Goal: Task Accomplishment & Management: Complete application form

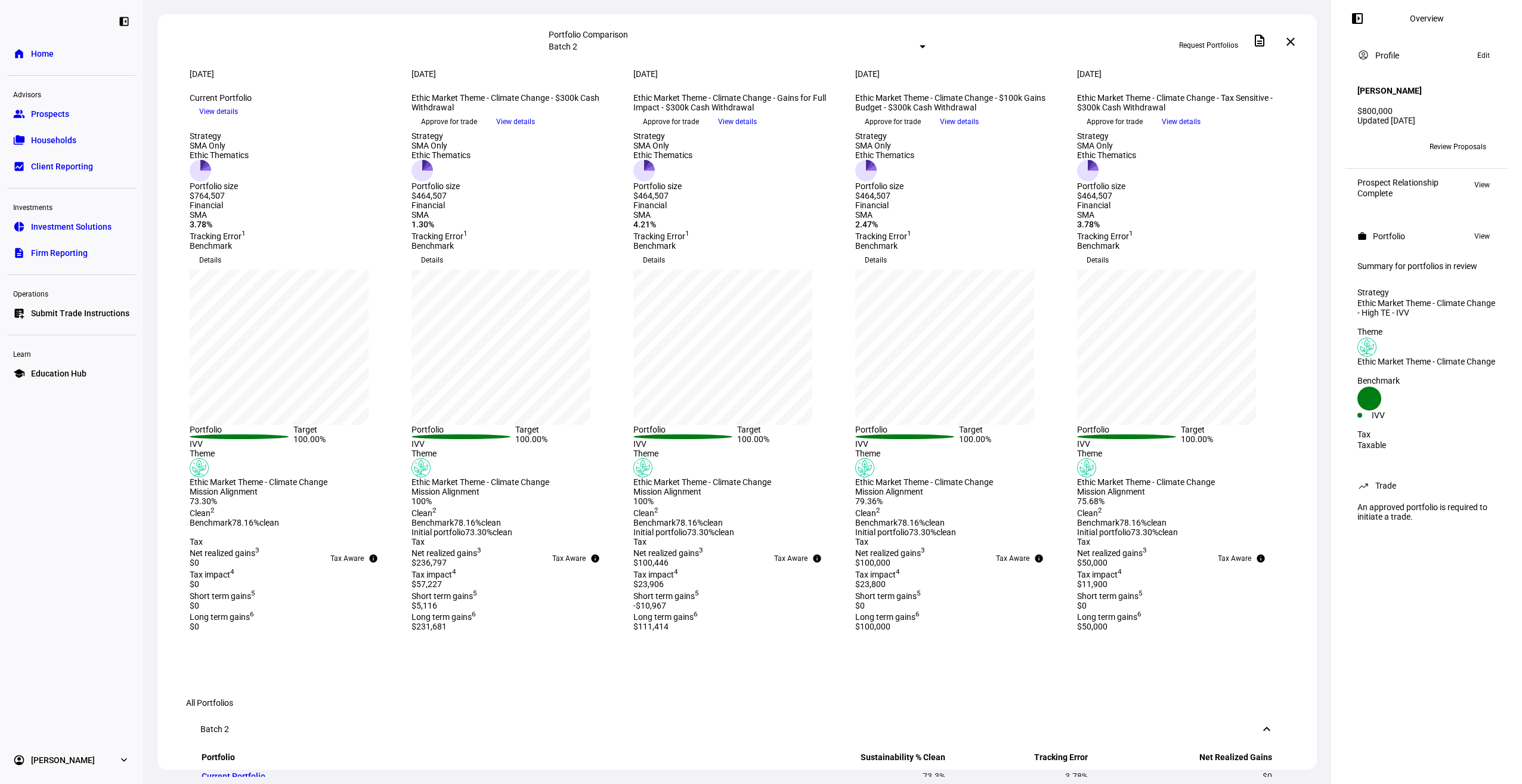
click at [55, 315] on span "Submit Trade Instructions" at bounding box center [80, 313] width 98 height 12
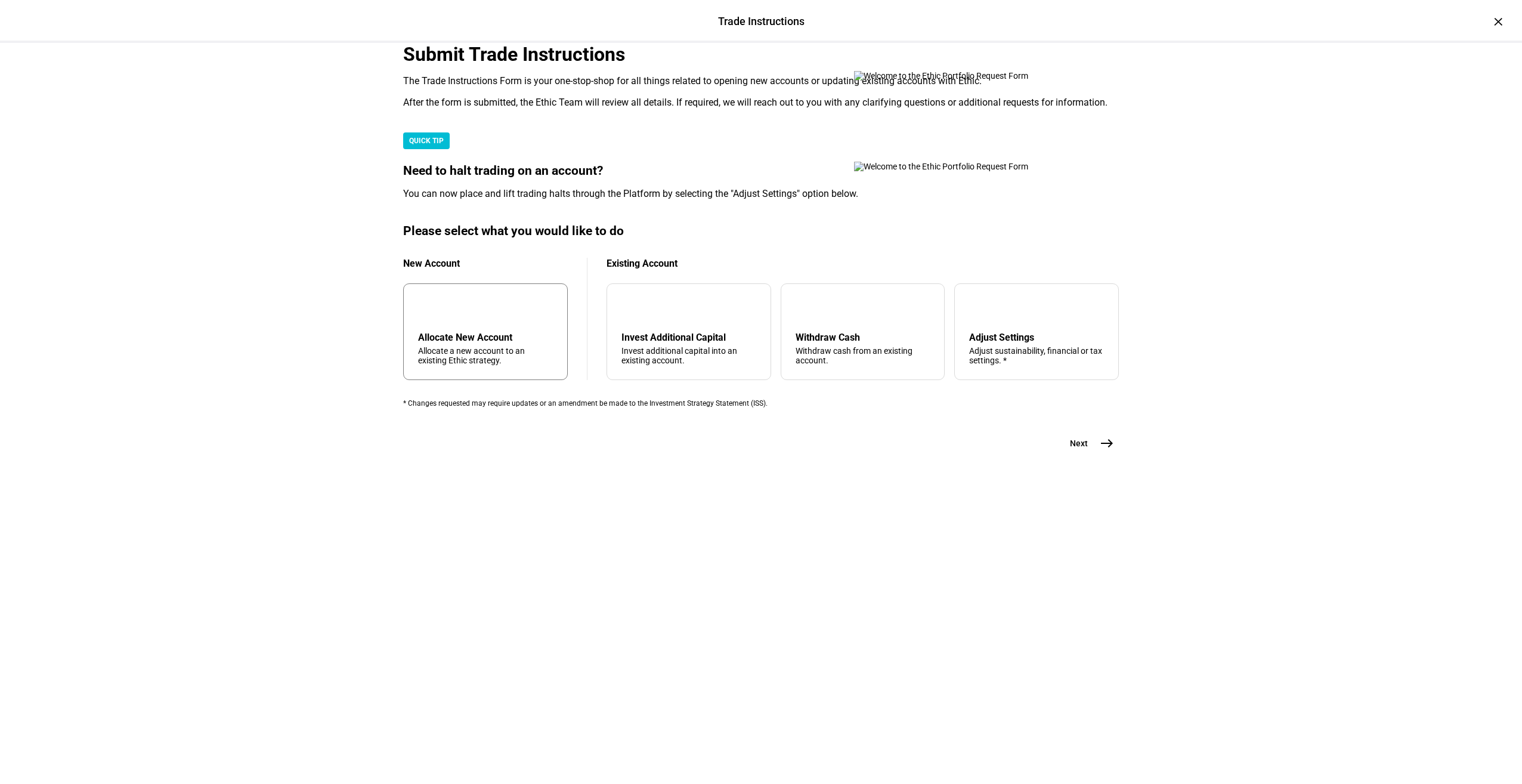
click at [520, 343] on div "Allocate New Account" at bounding box center [485, 337] width 135 height 12
click at [1085, 455] on button "Next east" at bounding box center [1087, 443] width 63 height 24
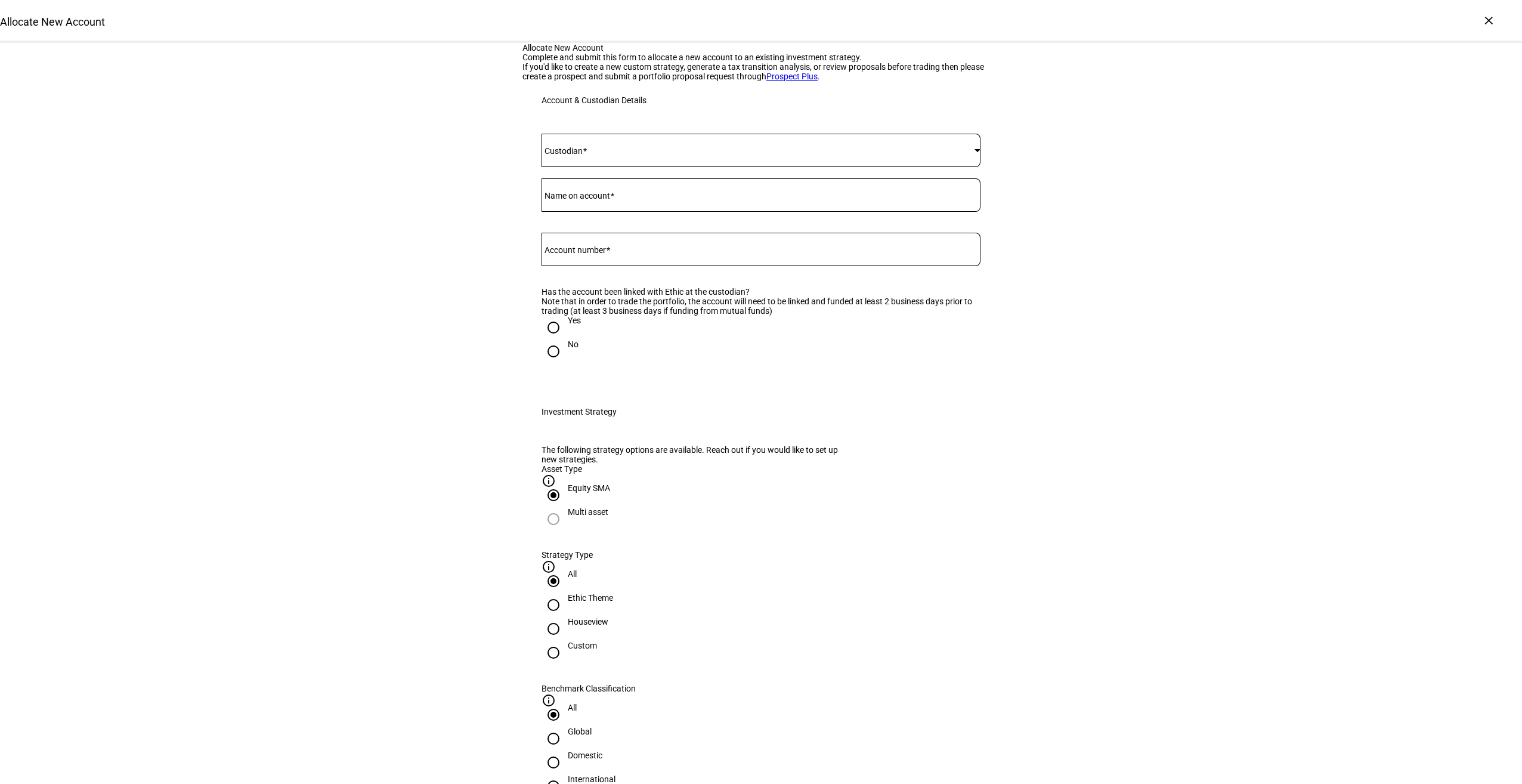
click at [588, 155] on span at bounding box center [758, 149] width 433 height 9
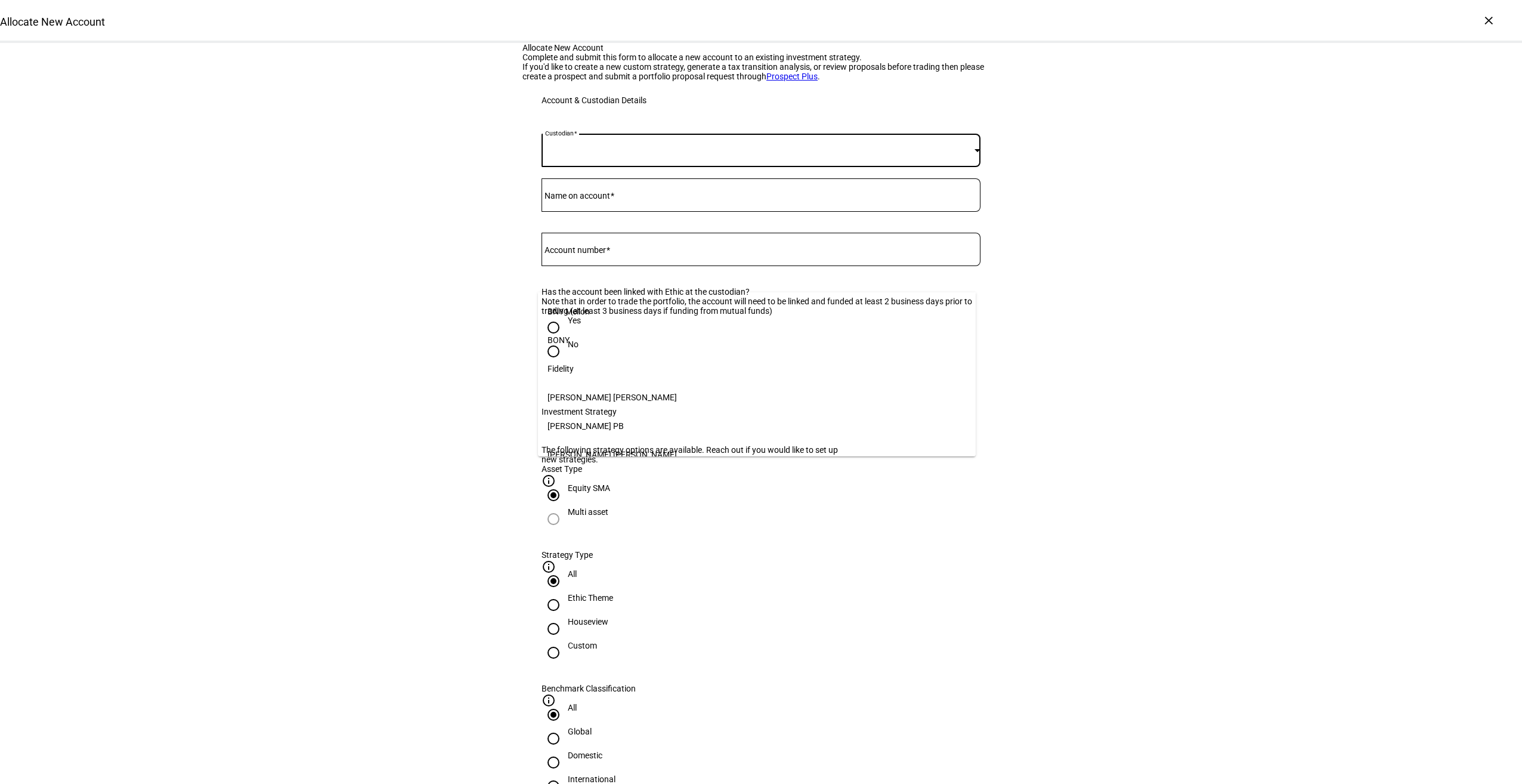
click at [573, 358] on mat-option "Fidelity" at bounding box center [757, 368] width 438 height 29
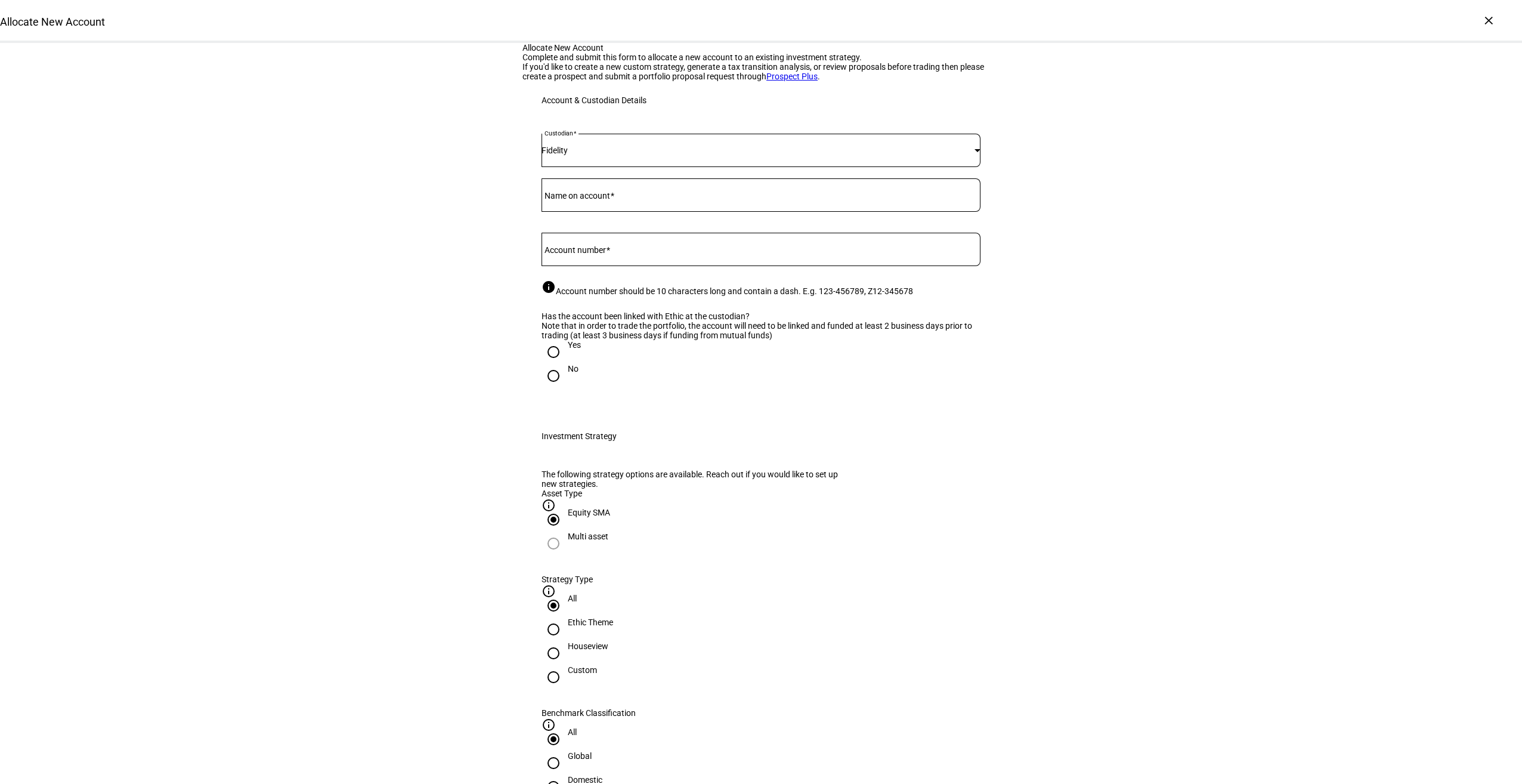
click at [620, 197] on input "Name on account" at bounding box center [761, 192] width 439 height 9
type input "[PERSON_NAME]"
click at [625, 252] on input "Account number" at bounding box center [761, 246] width 439 height 9
paste input "655236880"
click at [562, 252] on input "655236880" at bounding box center [761, 246] width 439 height 9
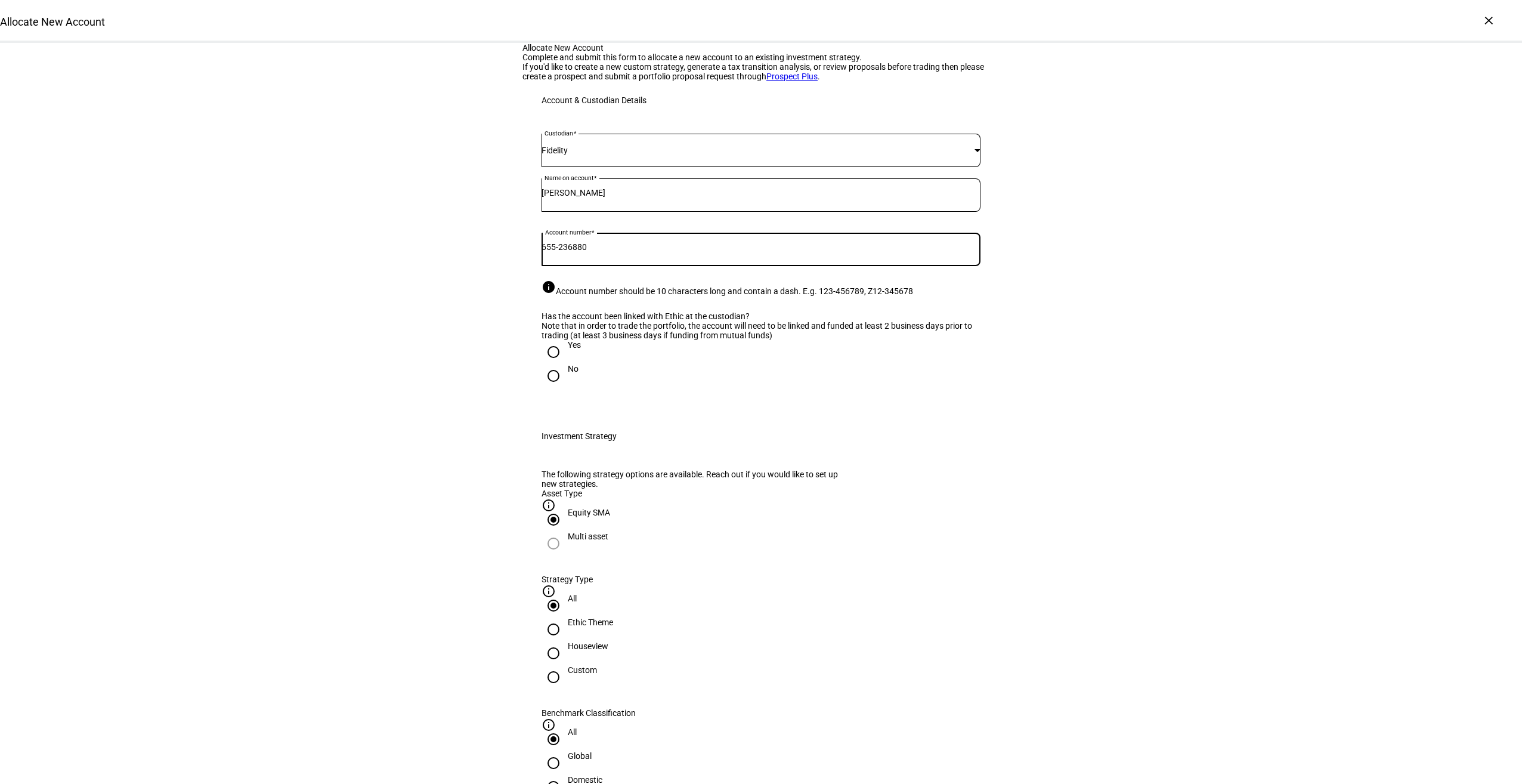
type input "655-236880"
click at [557, 363] on input "Yes" at bounding box center [553, 352] width 24 height 24
radio input "true"
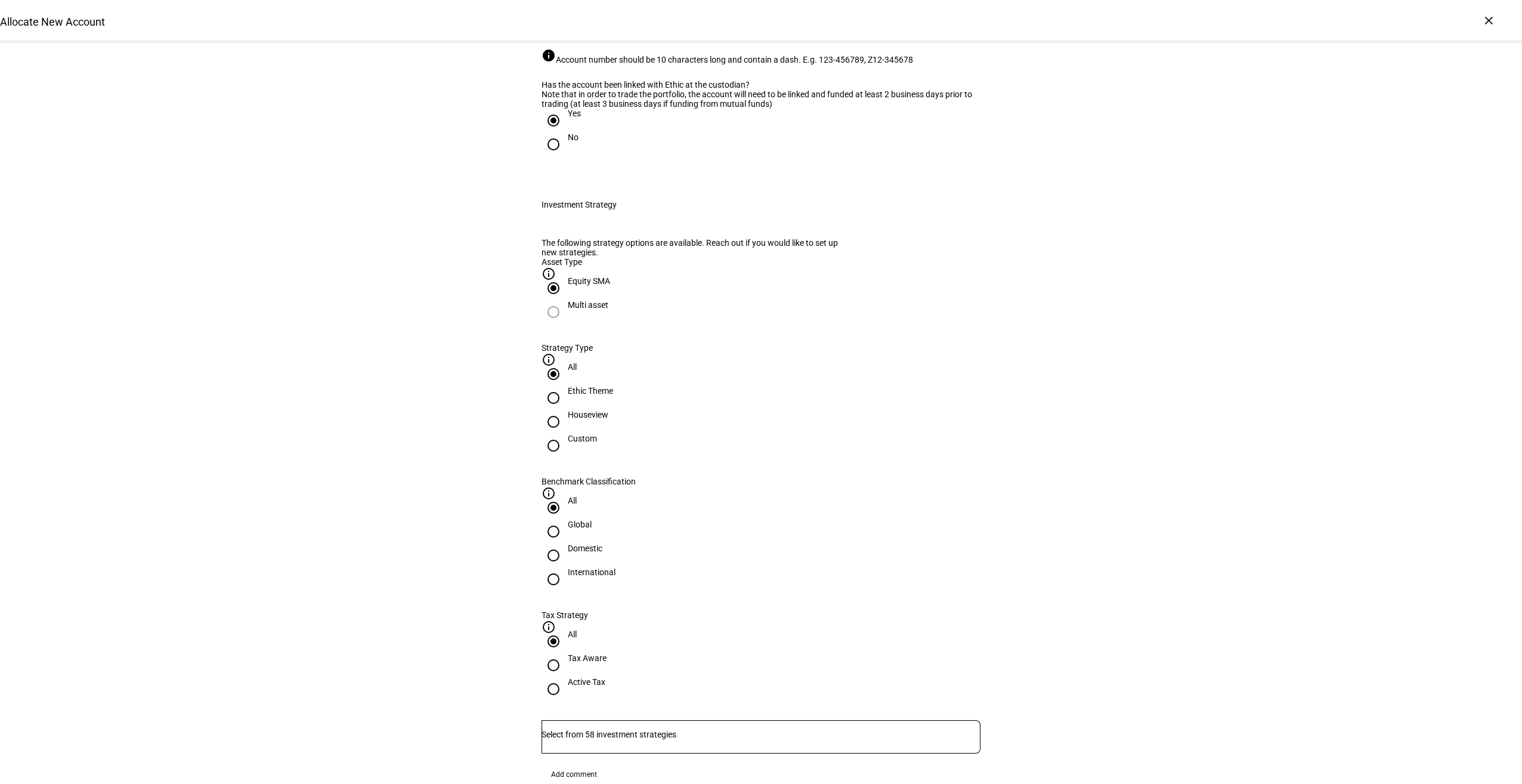
scroll to position [279, 0]
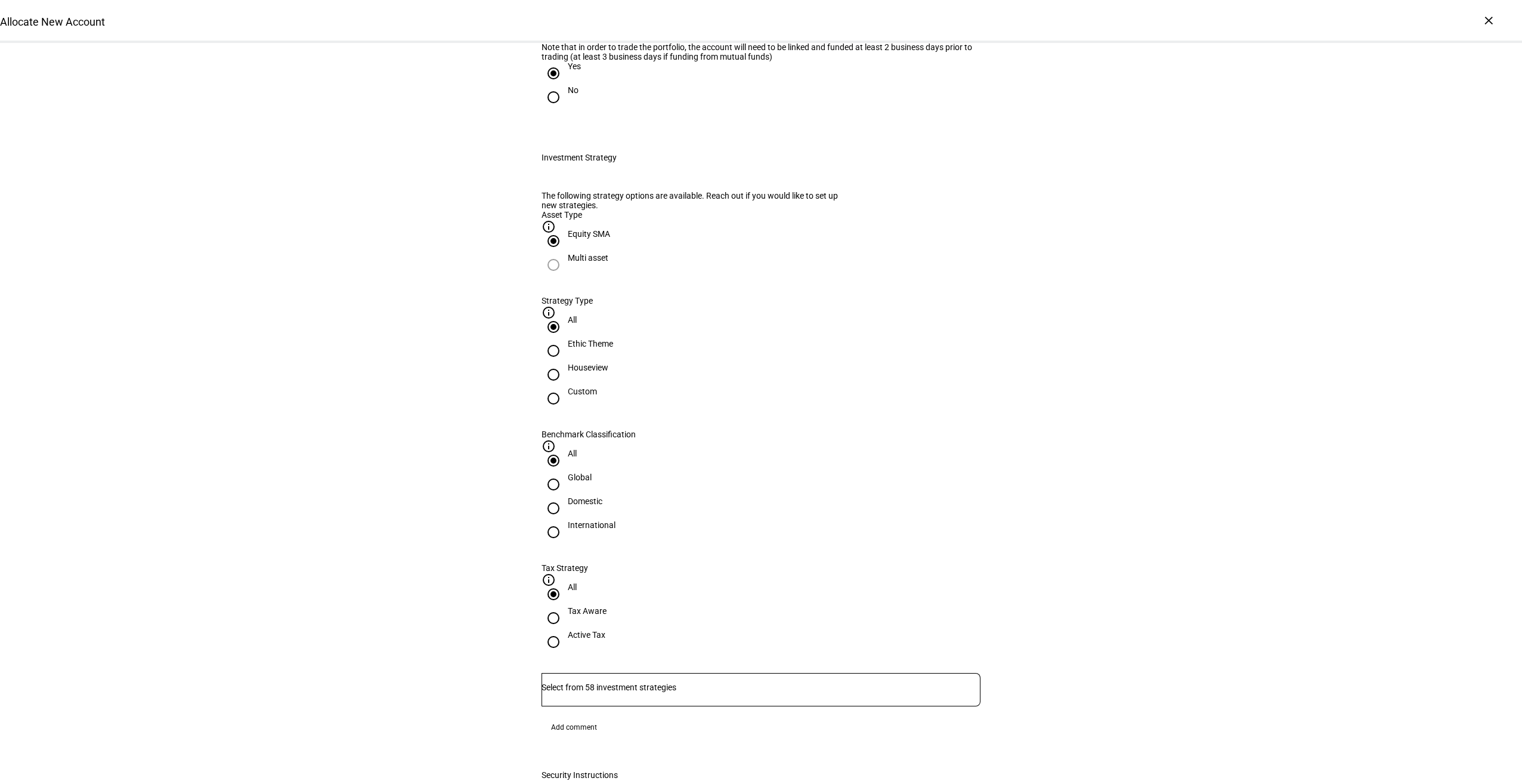
click at [609, 372] on div "Houseview" at bounding box center [588, 367] width 40 height 9
click at [566, 386] on input "Houseview" at bounding box center [553, 374] width 24 height 24
radio input "true"
click at [567, 494] on div at bounding box center [553, 508] width 29 height 29
radio input "false"
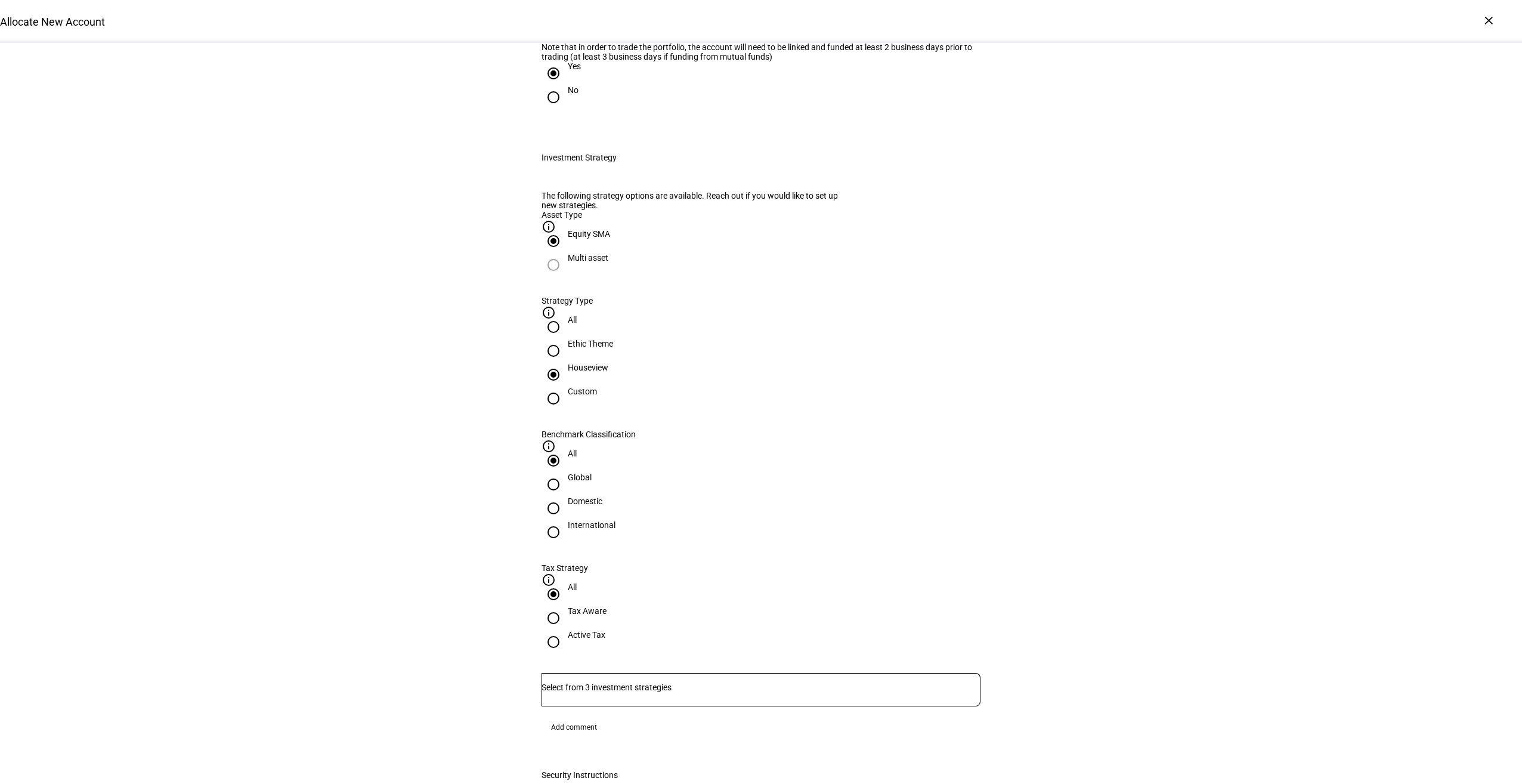
radio input "true"
click at [605, 630] on div "Active Tax" at bounding box center [586, 634] width 38 height 9
click at [566, 630] on input "Active Tax" at bounding box center [553, 641] width 24 height 24
radio input "true"
click at [771, 682] on input "Number" at bounding box center [761, 687] width 439 height 9
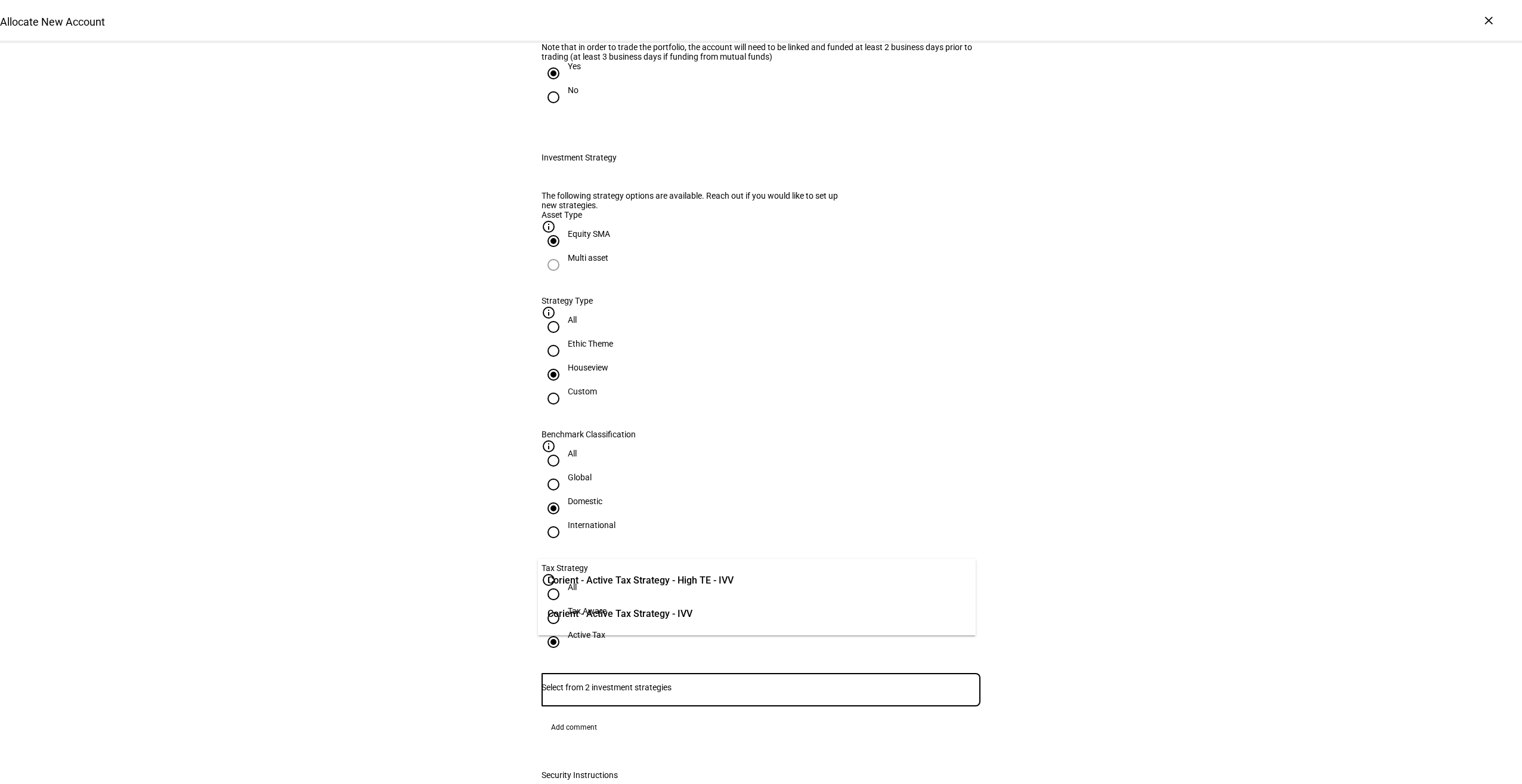
click at [693, 605] on span "Corient - Active Tax Strategy - IVV" at bounding box center [620, 614] width 145 height 25
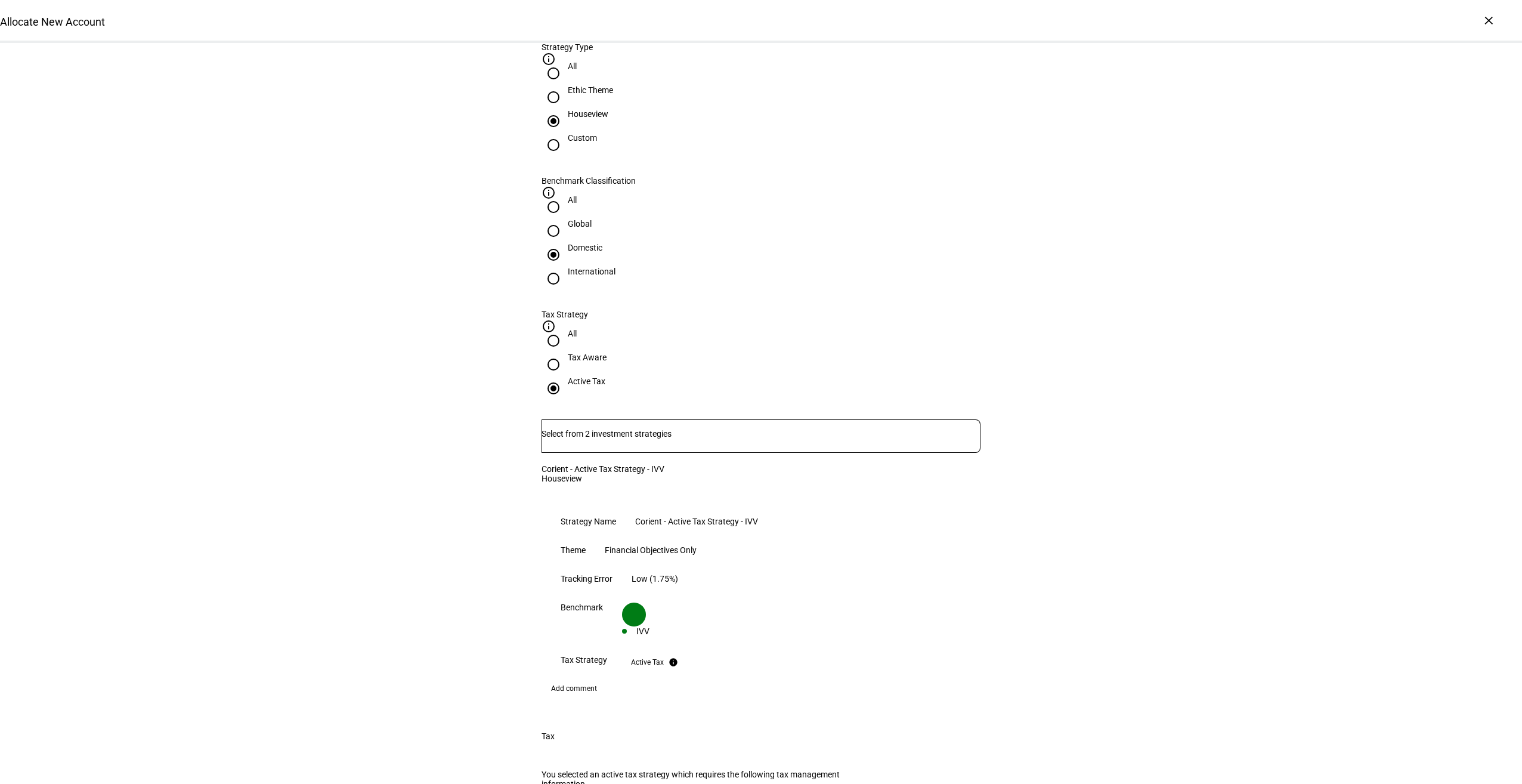
scroll to position [630, 0]
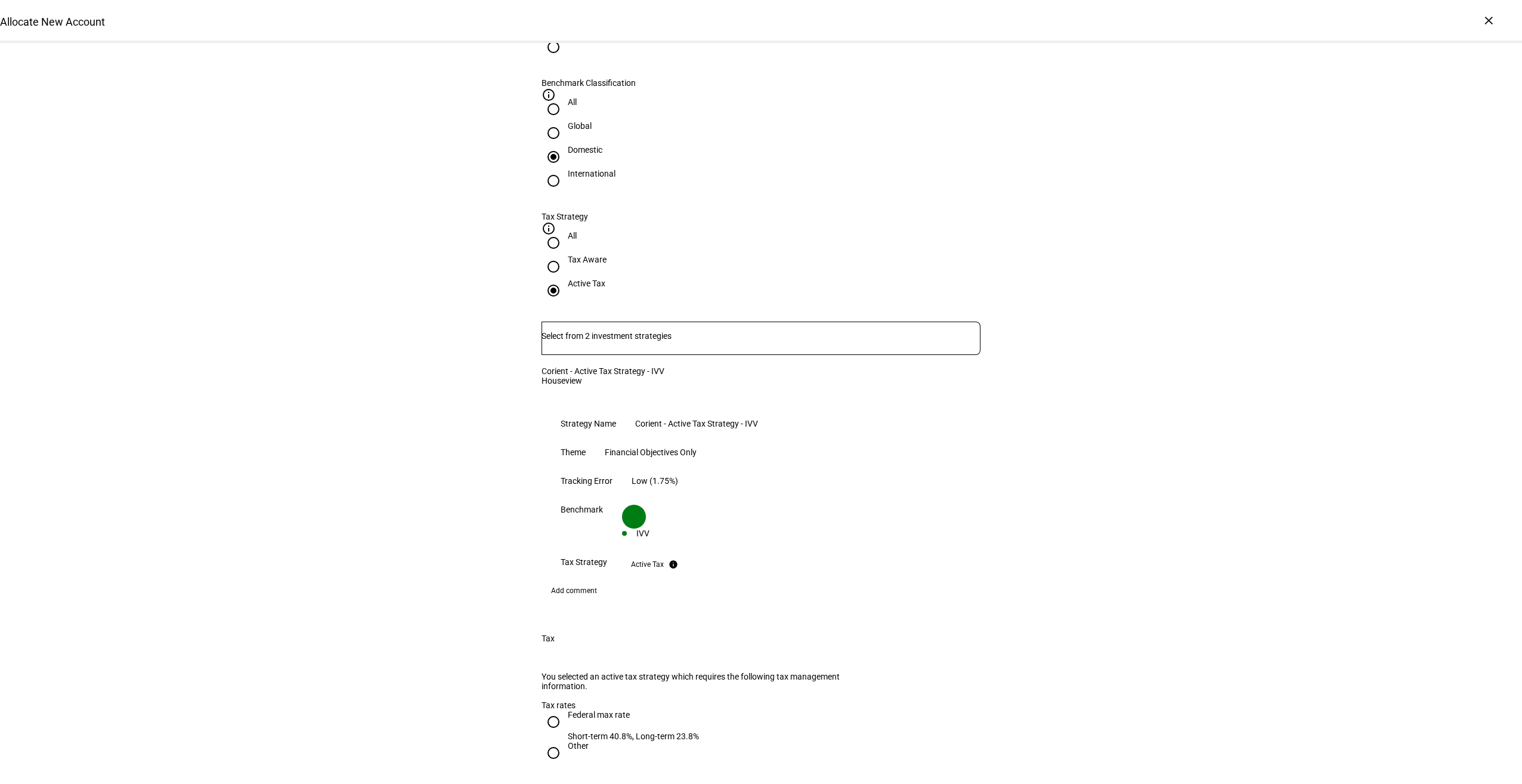
click at [574, 581] on span "Add comment" at bounding box center [574, 590] width 46 height 19
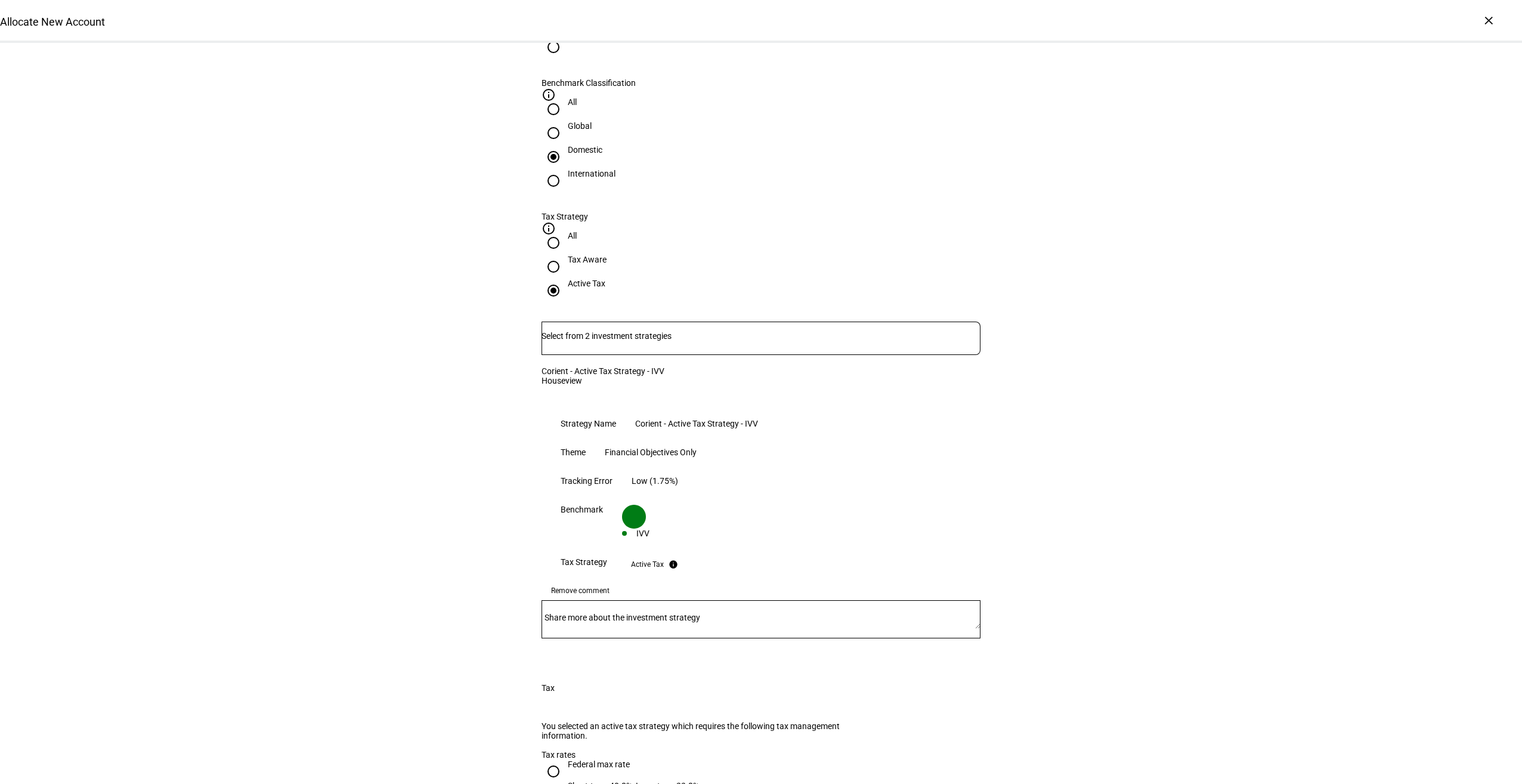
click at [576, 613] on mat-label "Share more about the investment strategy" at bounding box center [622, 617] width 155 height 9
click at [576, 609] on textarea "Share more about the investment strategy" at bounding box center [761, 619] width 439 height 19
type textarea "%"
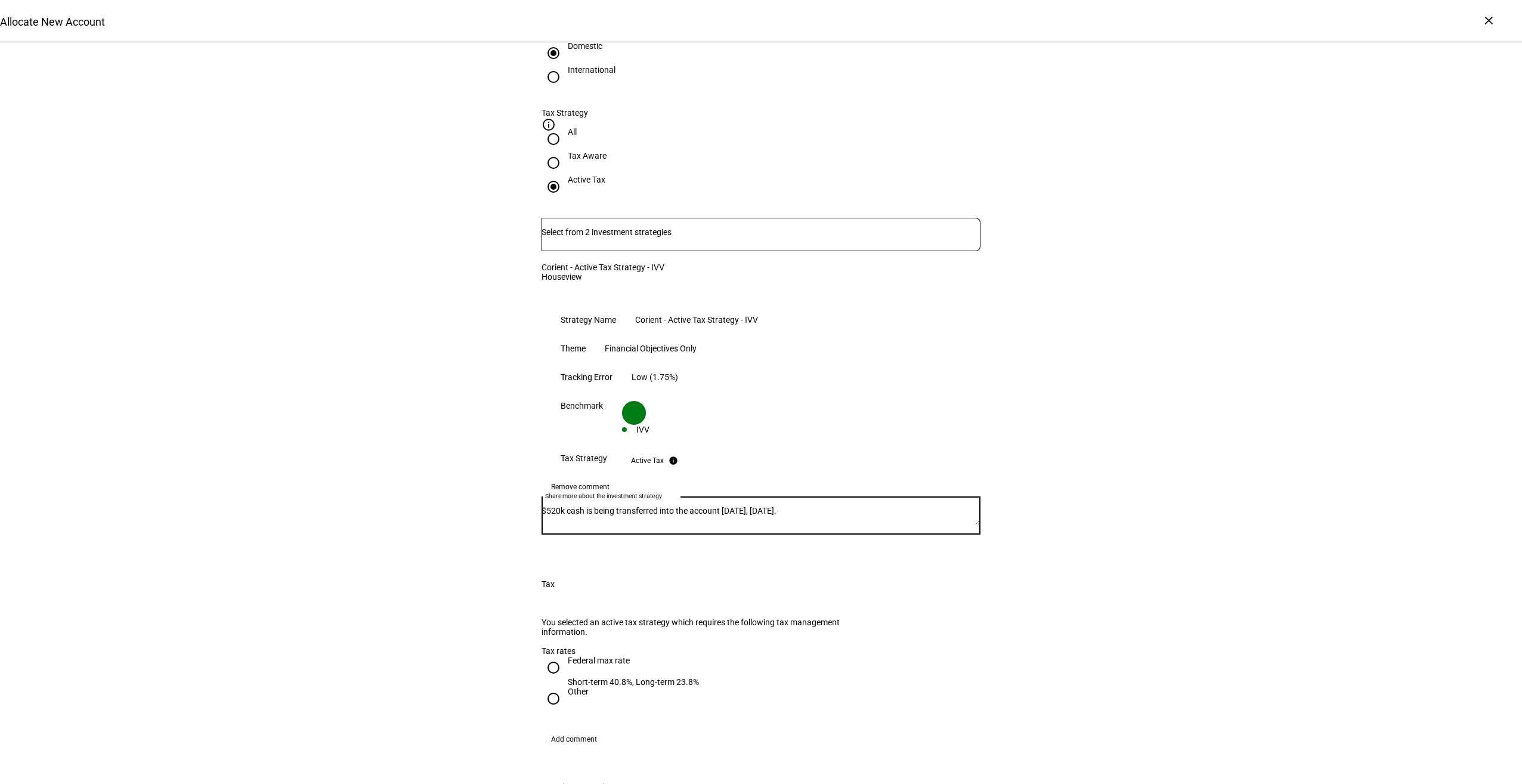
scroll to position [750, 0]
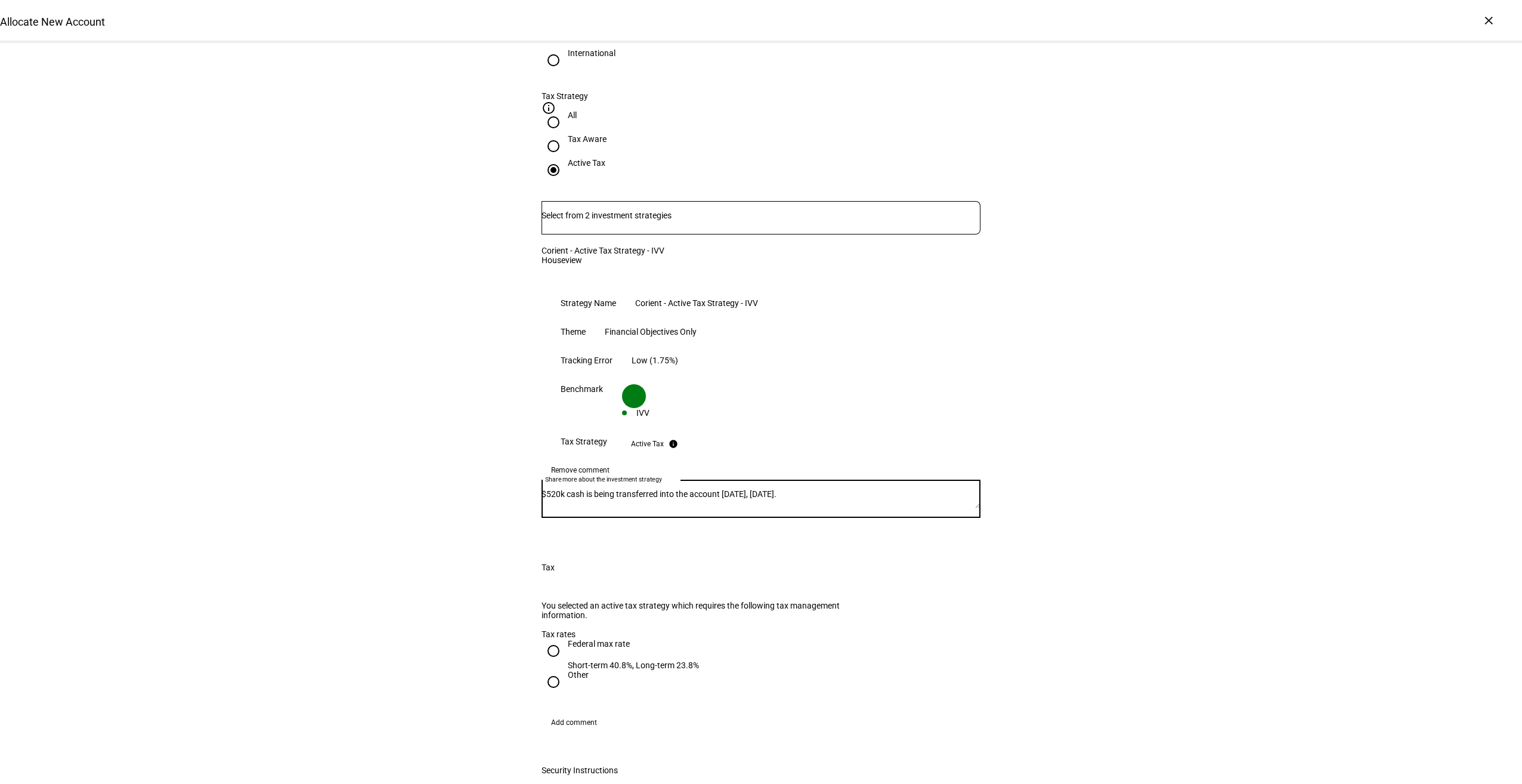
type textarea "$520k cash is being transferred into the account [DATE], [DATE]."
click at [593, 639] on div "Federal max rate" at bounding box center [633, 643] width 131 height 9
click at [566, 639] on input "Federal max rate Short-term 40.8%, Long-term 23.8%" at bounding box center [553, 651] width 24 height 24
radio input "true"
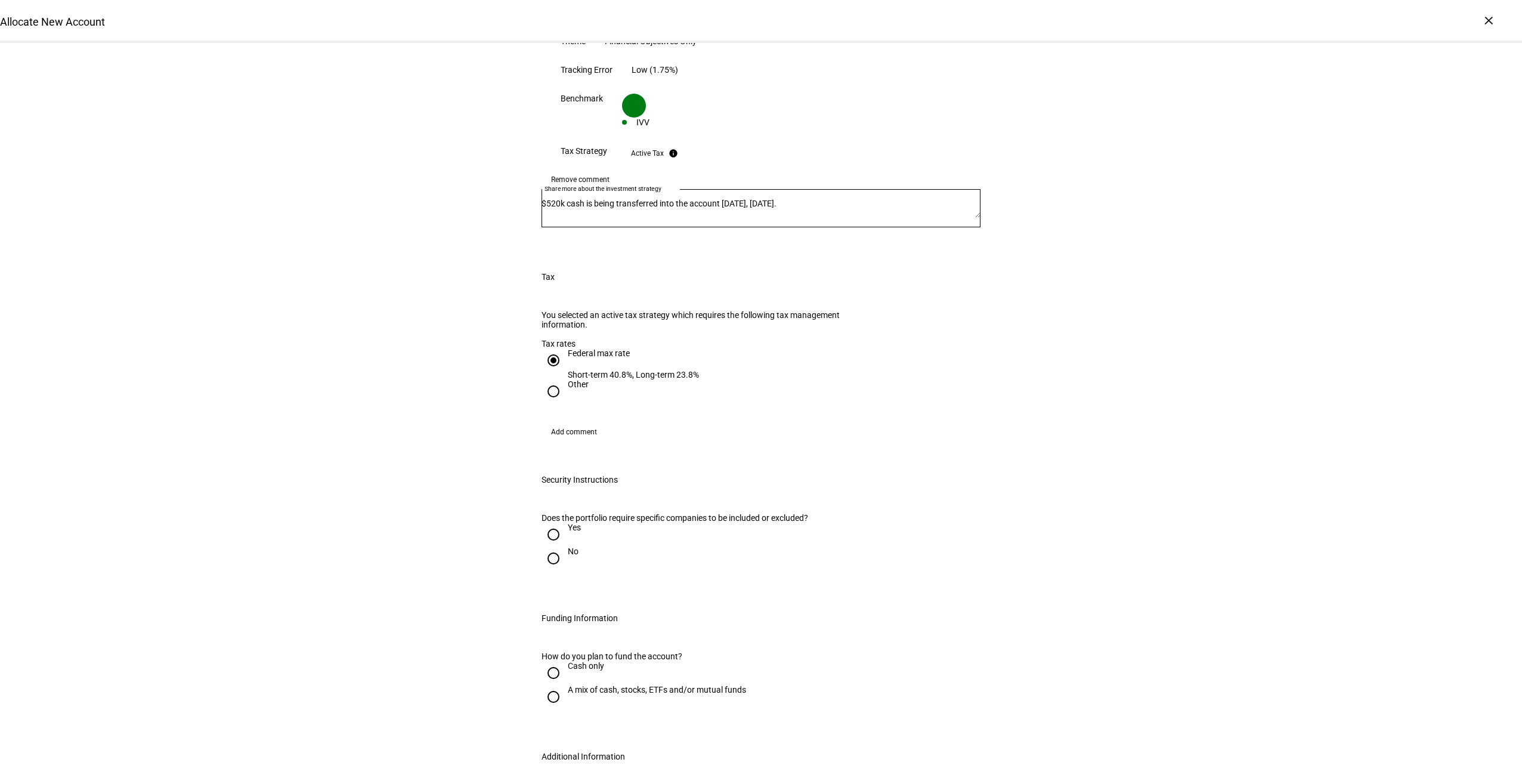
scroll to position [1069, 0]
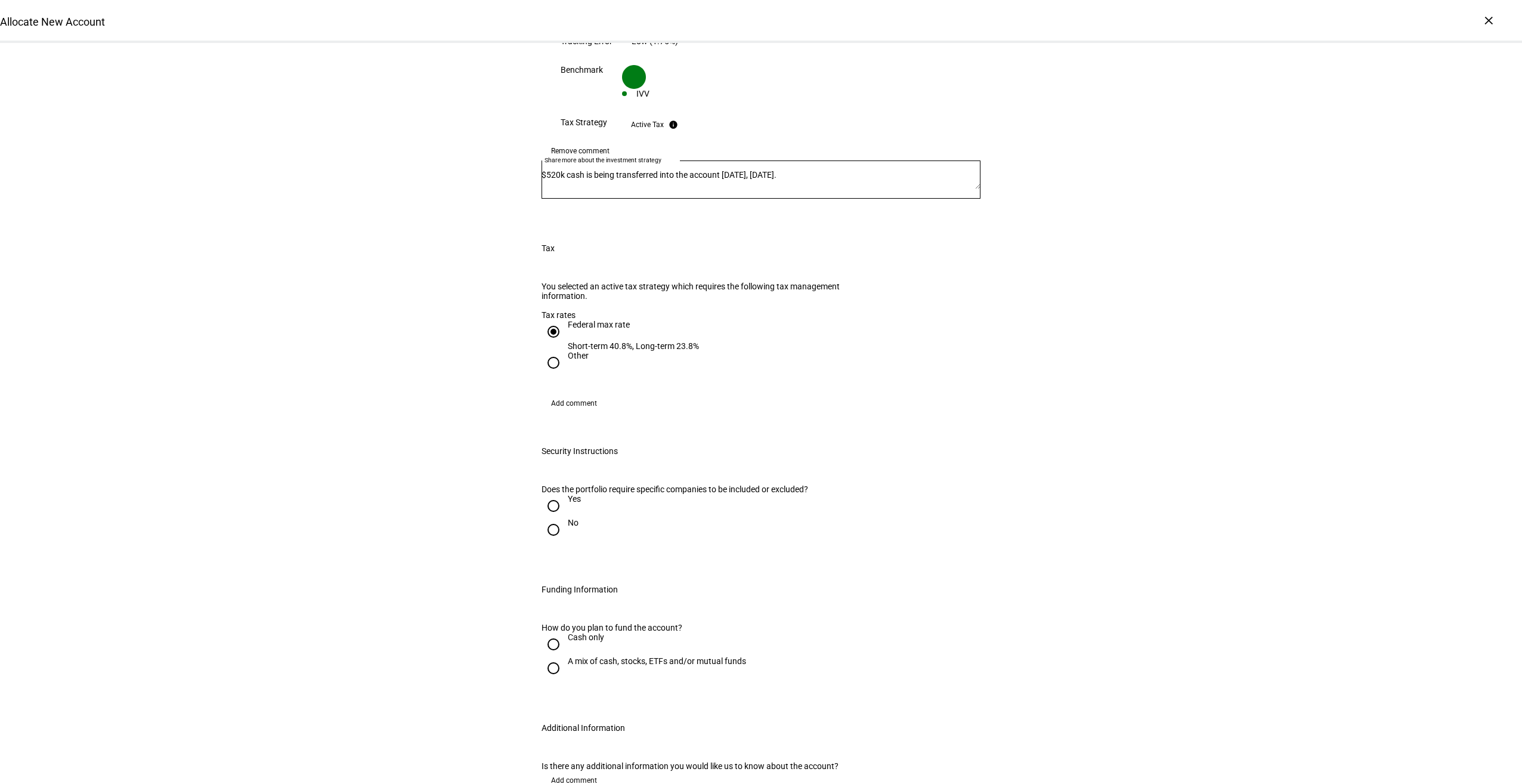
click at [567, 518] on div "No" at bounding box center [573, 522] width 11 height 9
click at [566, 518] on input "No" at bounding box center [553, 530] width 24 height 24
radio input "true"
click at [602, 632] on div "Cash only" at bounding box center [761, 644] width 439 height 24
click at [597, 632] on div "Cash only" at bounding box center [585, 636] width 36 height 9
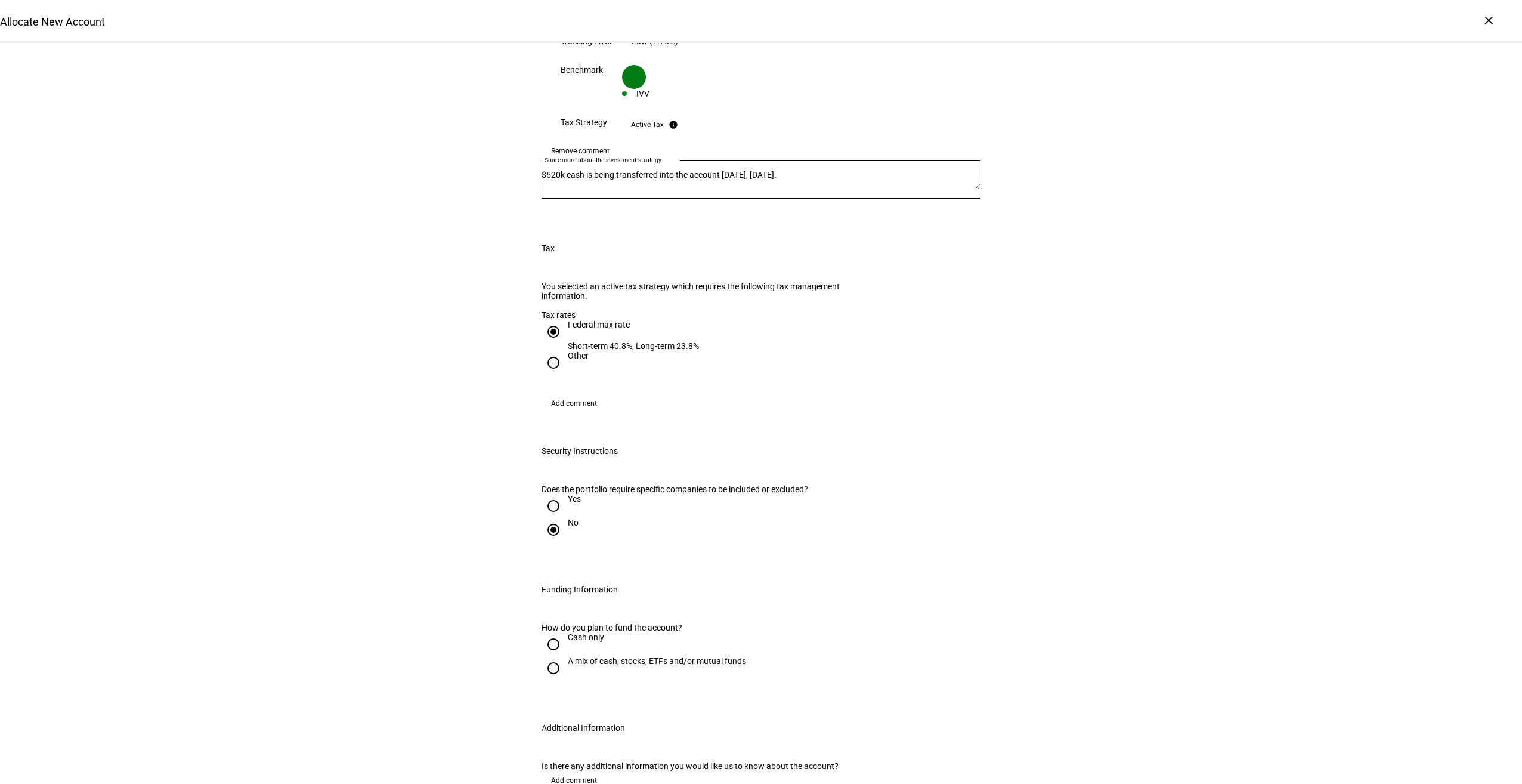
click at [566, 632] on input "Cash only" at bounding box center [553, 644] width 24 height 24
radio input "true"
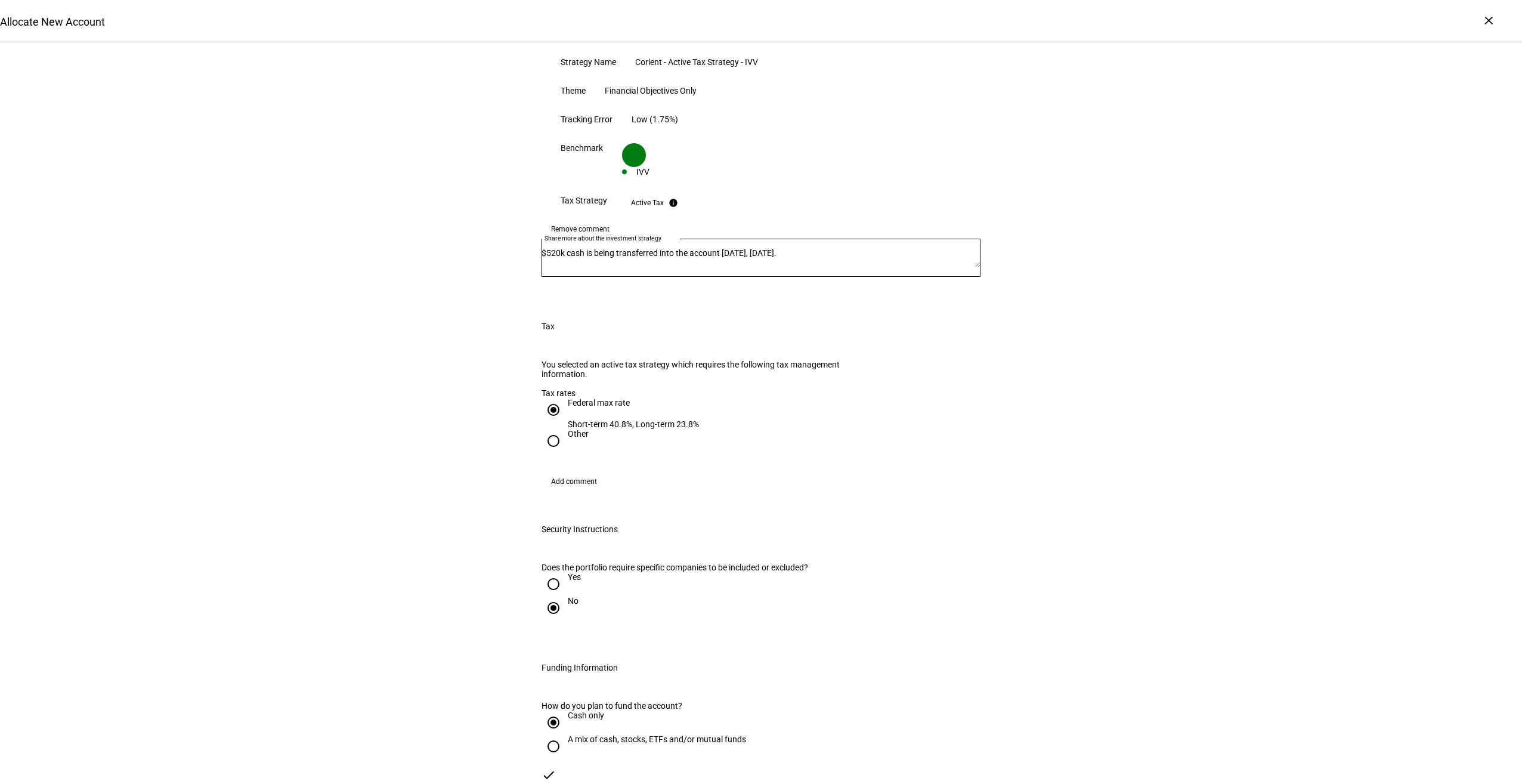
scroll to position [898, 0]
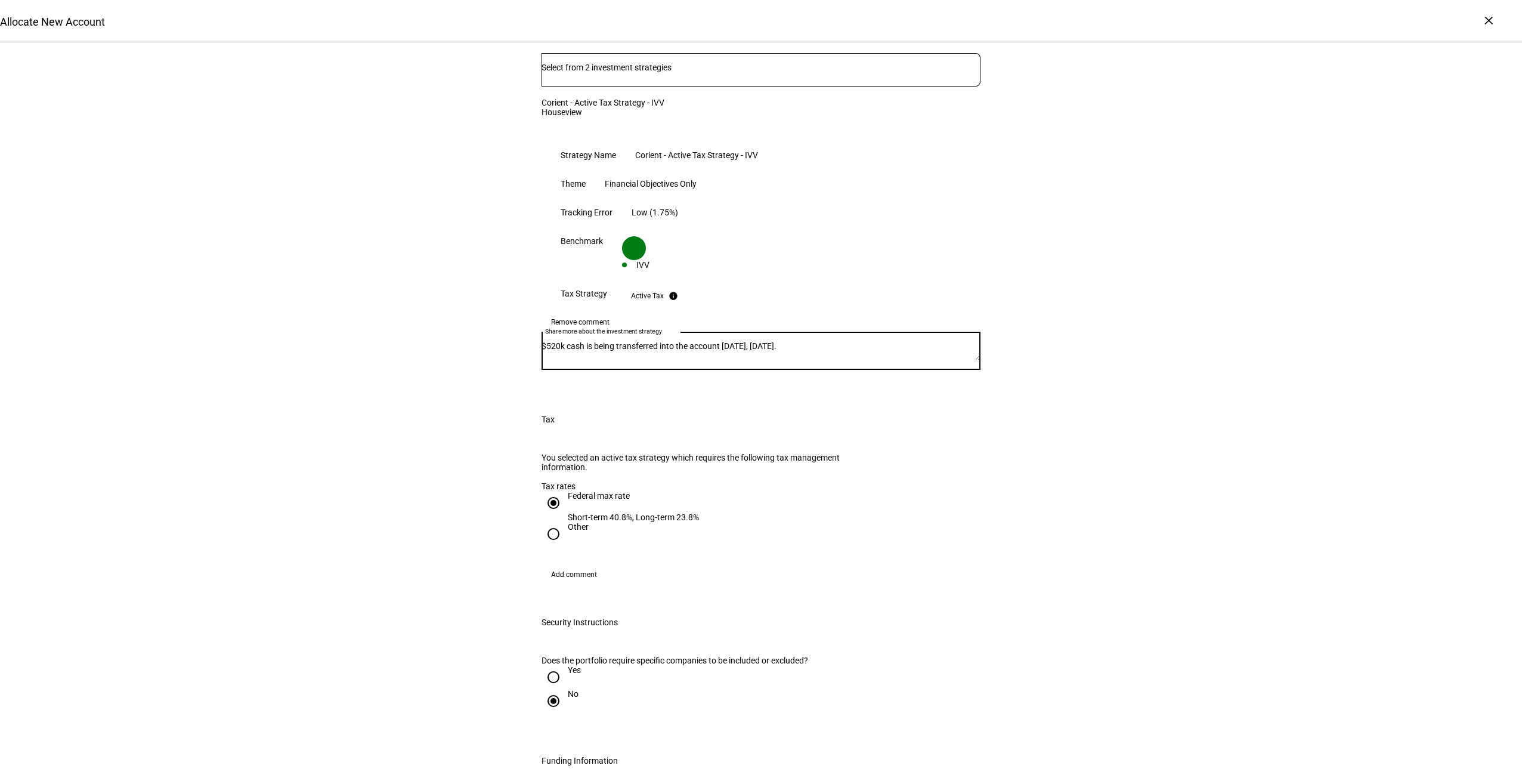
drag, startPoint x: 840, startPoint y: 218, endPoint x: 471, endPoint y: 212, distance: 369.0
click at [471, 212] on div "Allocate New Account Complete and submit this form to allocate a new account to…" at bounding box center [761, 226] width 1522 height 2163
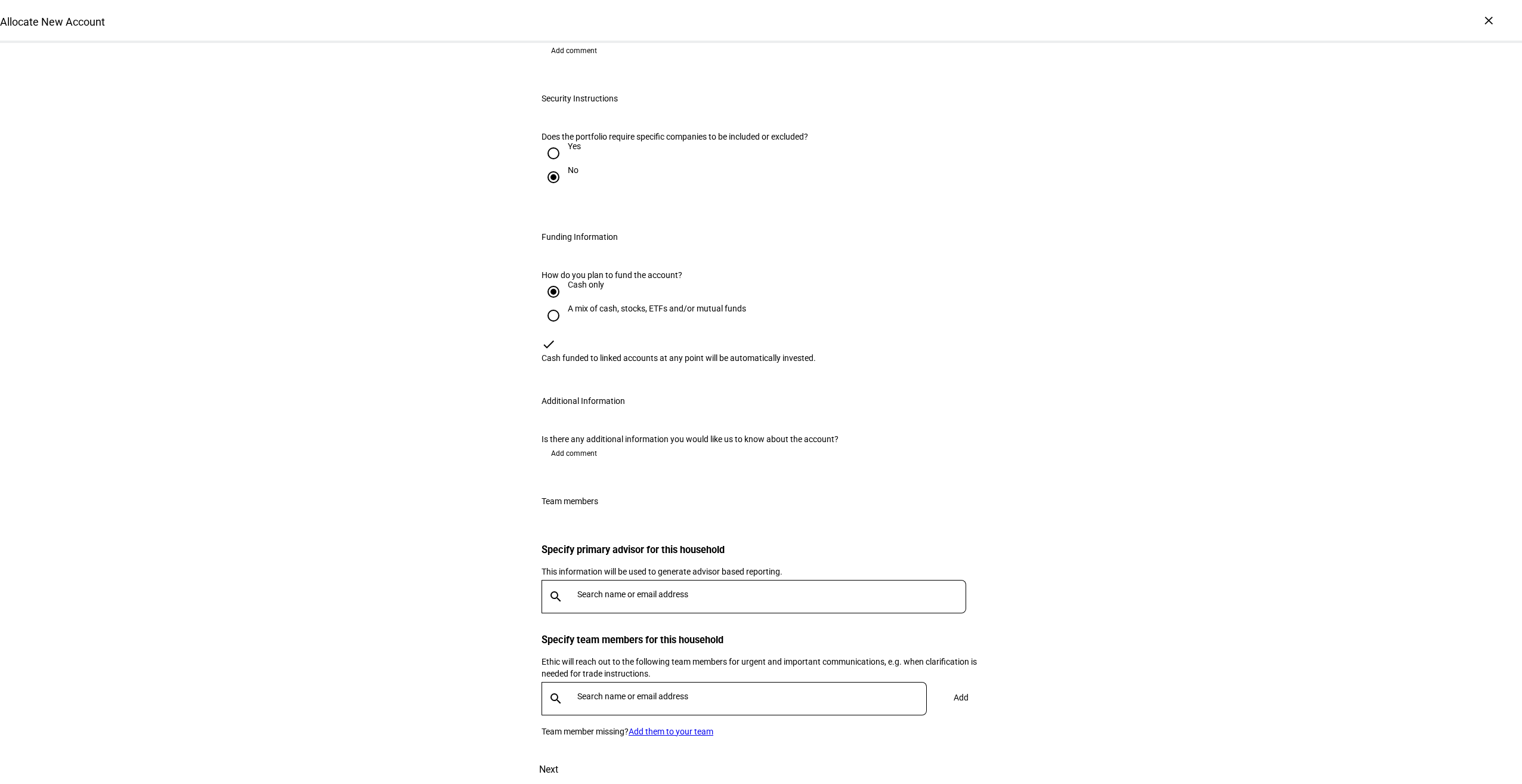
scroll to position [1450, 0]
click at [583, 444] on span "Add comment" at bounding box center [574, 453] width 46 height 19
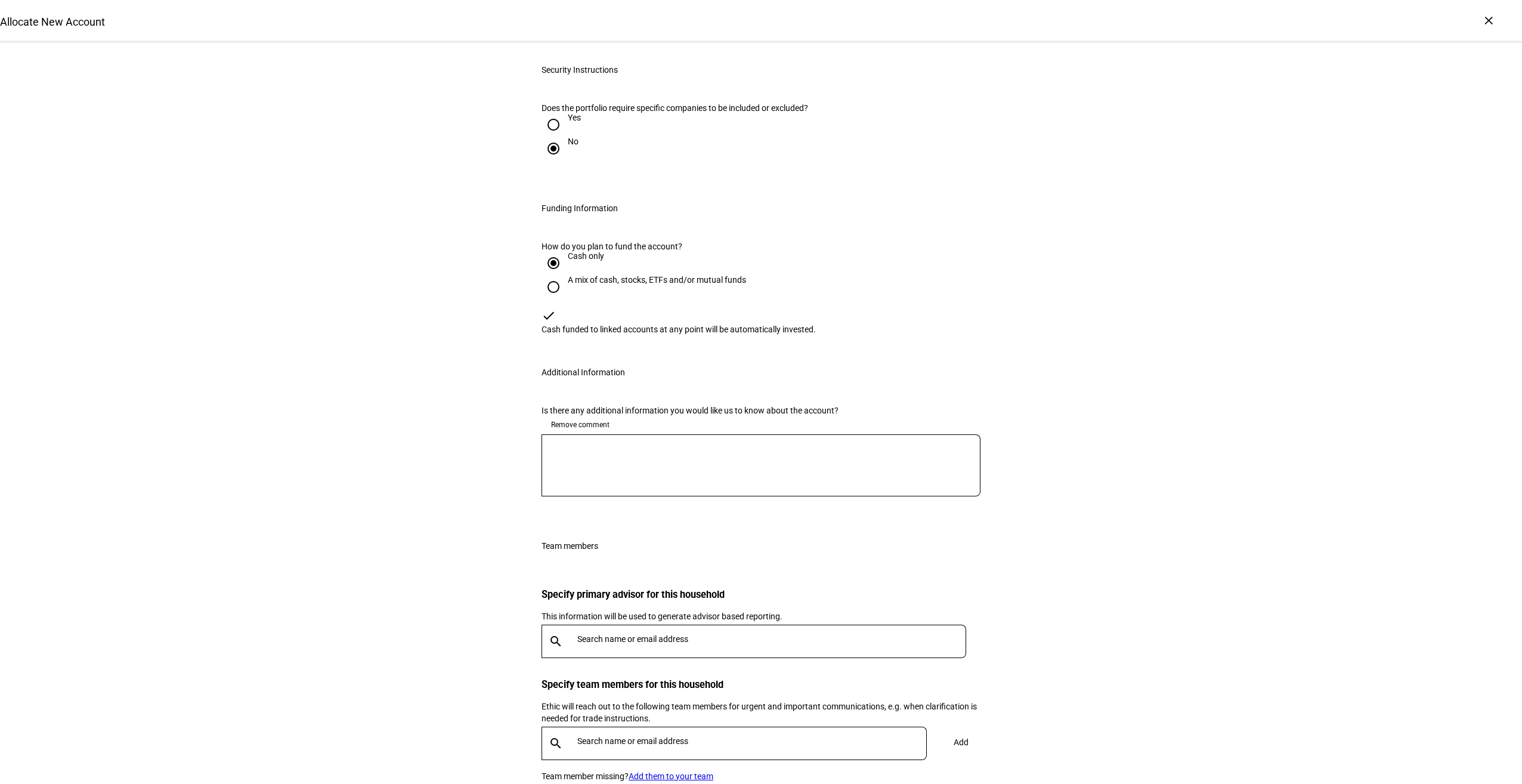
click at [588, 467] on div at bounding box center [761, 465] width 439 height 62
paste textarea "$520k cash is being transferred into the account [DATE], [DATE]."
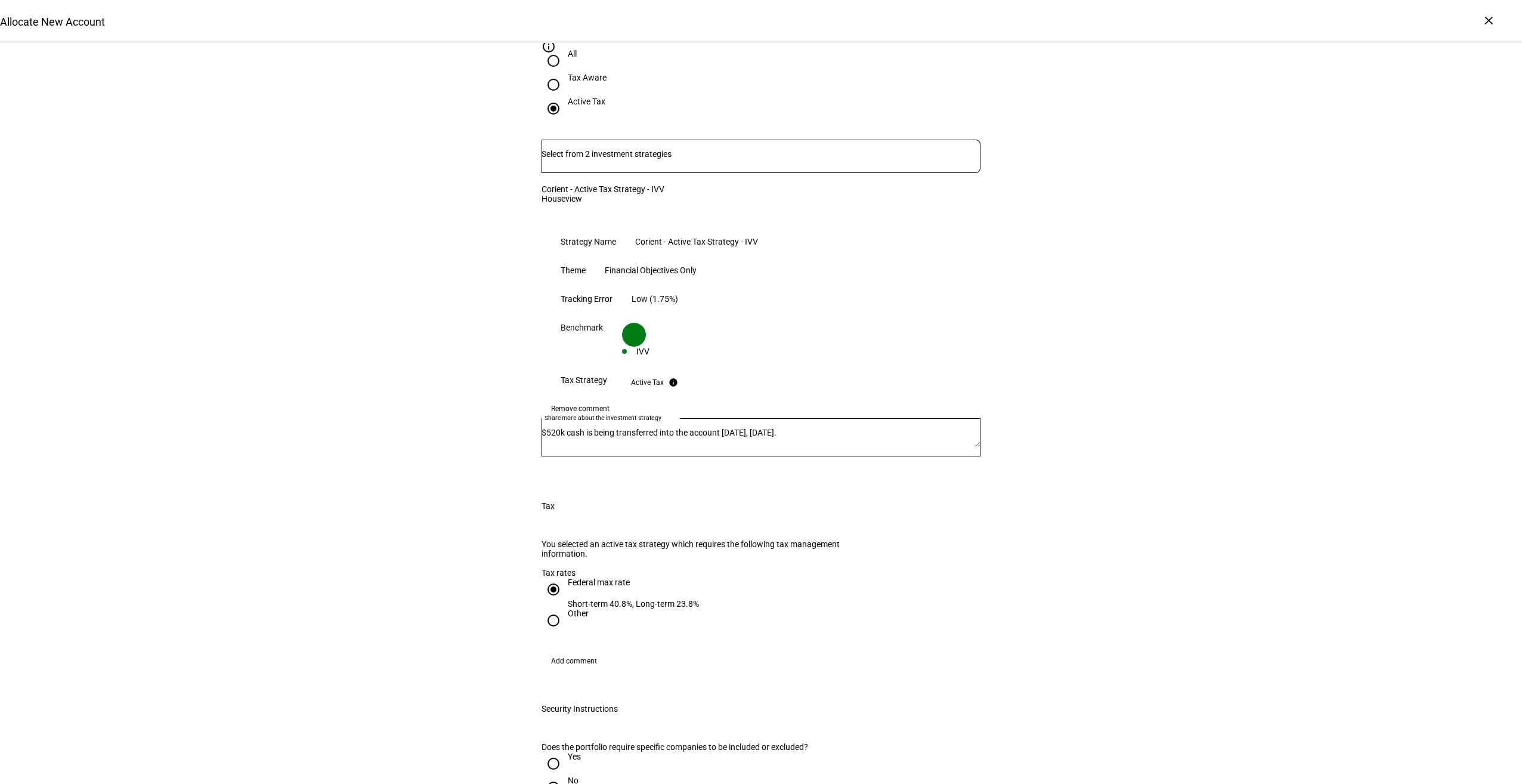
scroll to position [808, 0]
type textarea "$520k cash is being transferred into the account [DATE], [DATE]."
drag, startPoint x: 826, startPoint y: 316, endPoint x: 397, endPoint y: 306, distance: 429.1
click at [397, 306] on div "Allocate New Account Complete and submit this form to allocate a new account to…" at bounding box center [761, 353] width 1522 height 2236
click at [1336, 421] on div "Allocate New Account Complete and submit this form to allocate a new account to…" at bounding box center [761, 353] width 1522 height 2236
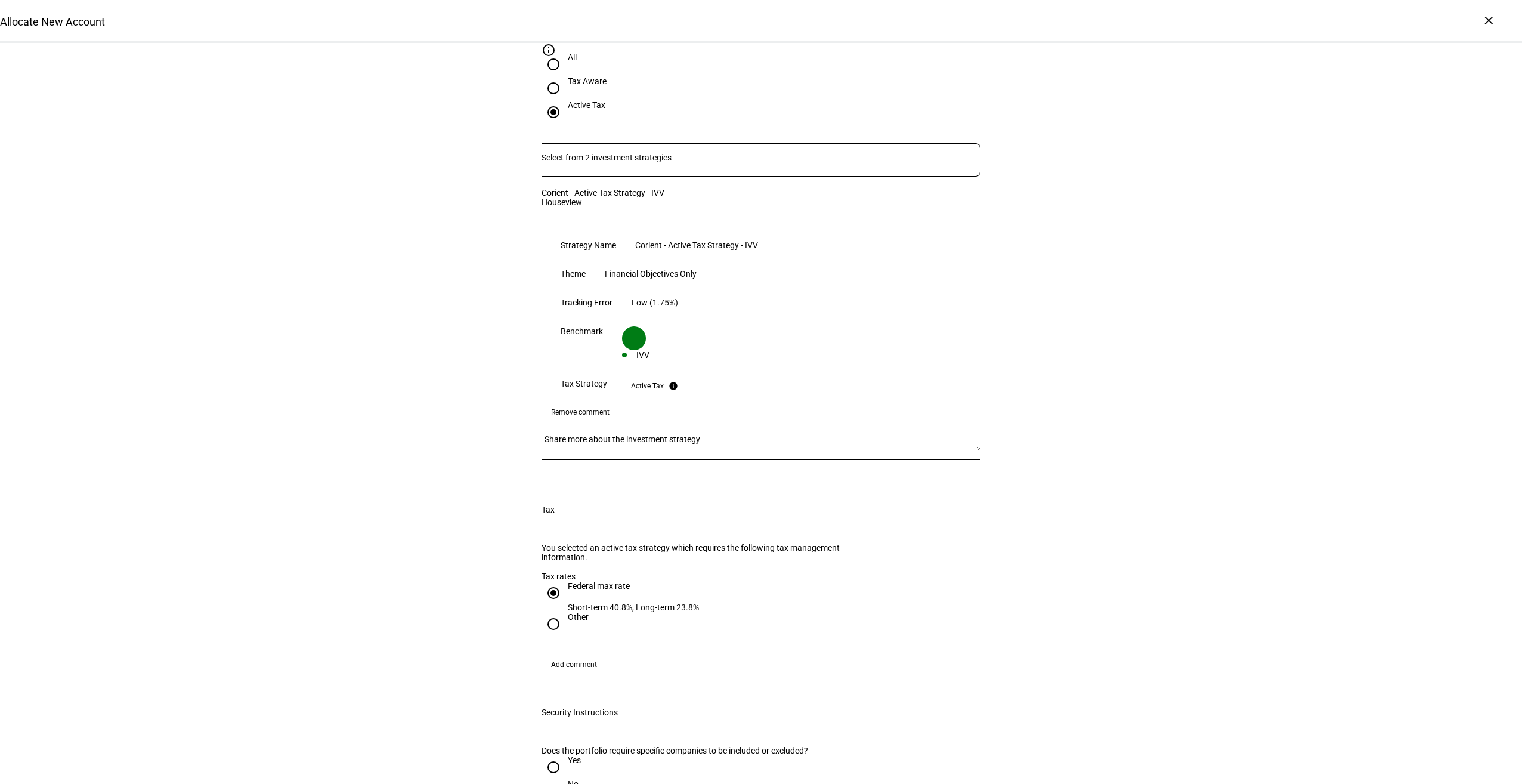
click at [602, 403] on span "Remove comment" at bounding box center [581, 412] width 59 height 19
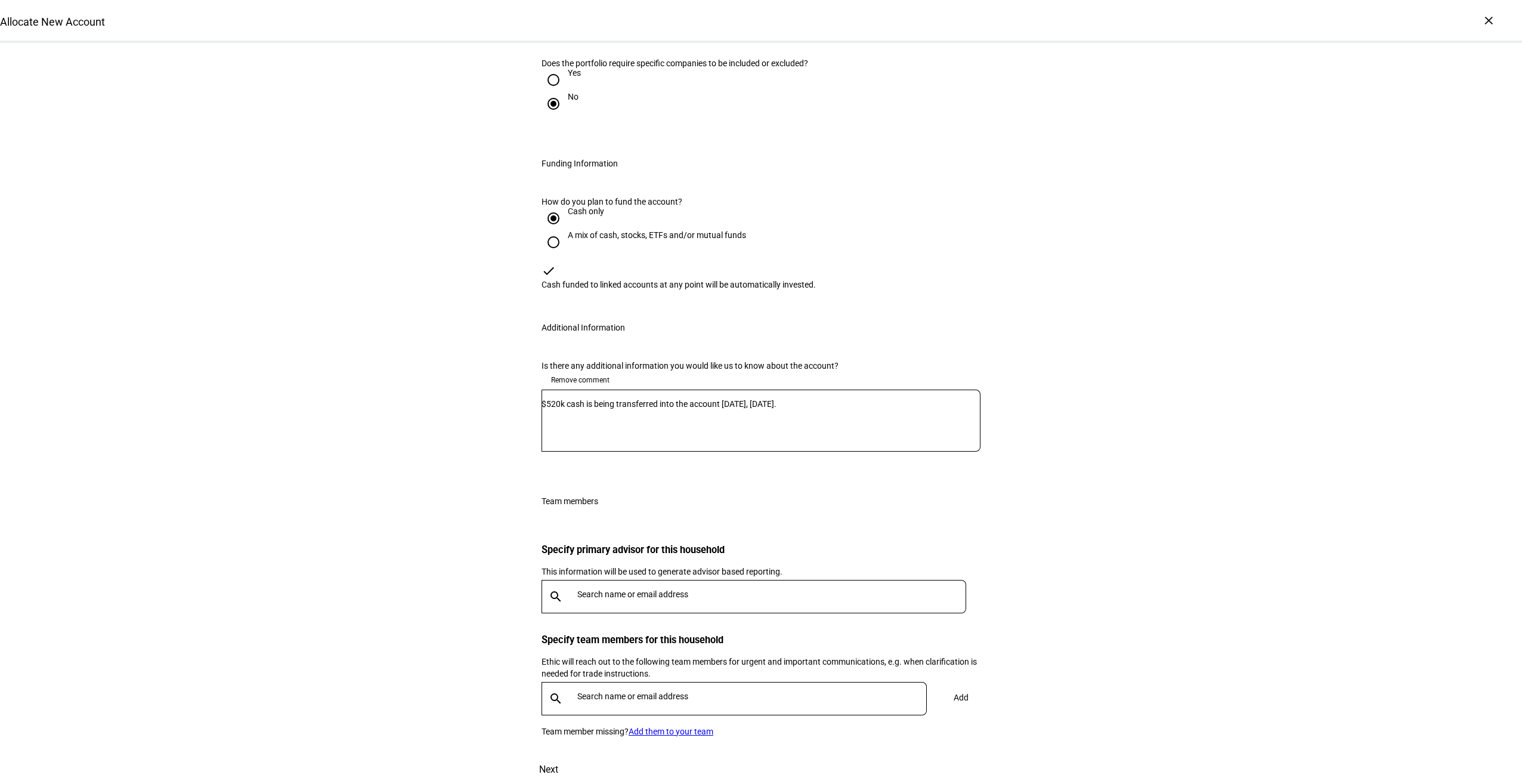
scroll to position [1487, 0]
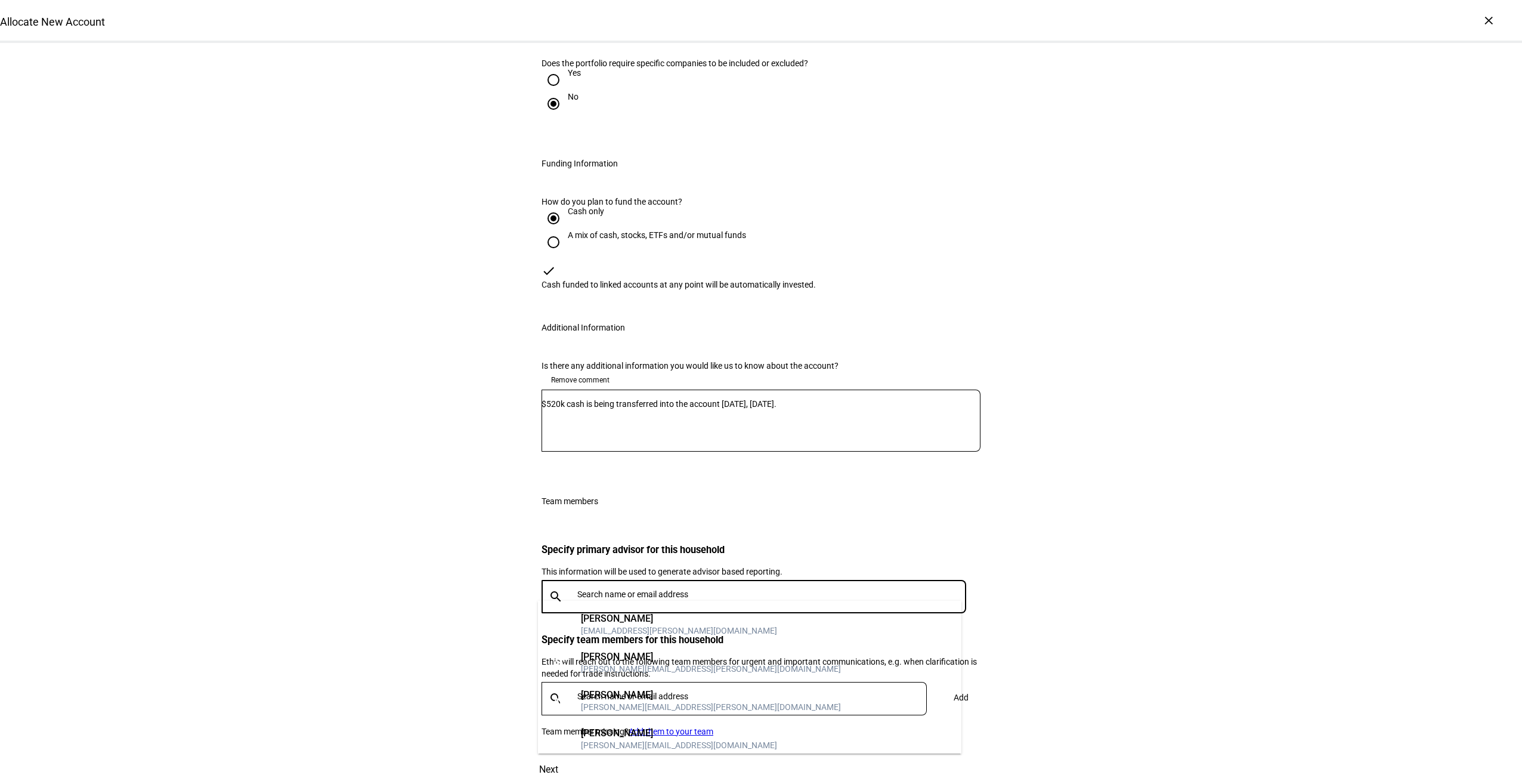
click at [912, 589] on input "text" at bounding box center [774, 593] width 394 height 9
type input "l"
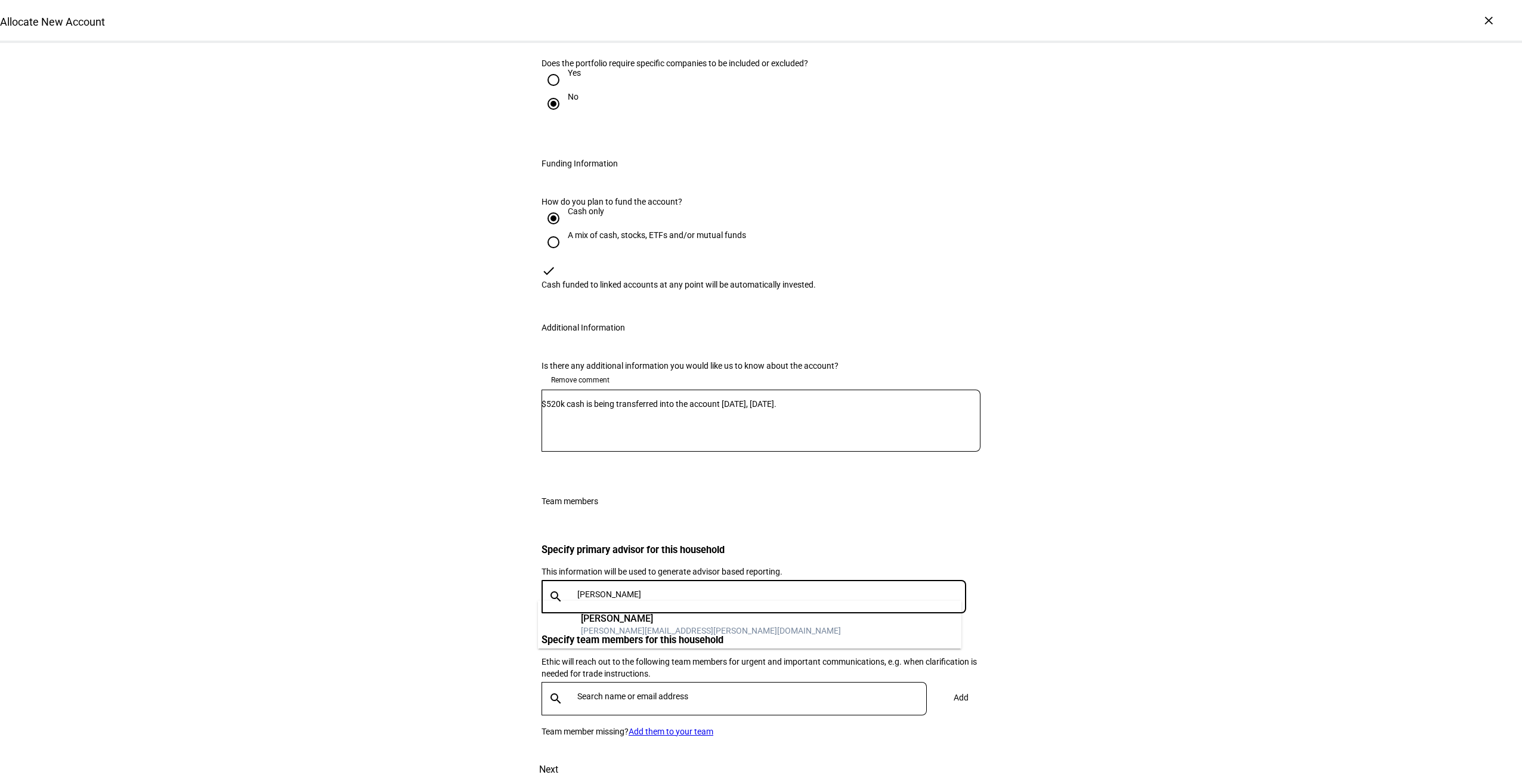
type input "[PERSON_NAME]"
click at [794, 626] on mat-option "JB [PERSON_NAME] [PERSON_NAME][EMAIL_ADDRESS][PERSON_NAME][DOMAIN_NAME]" at bounding box center [750, 624] width 424 height 38
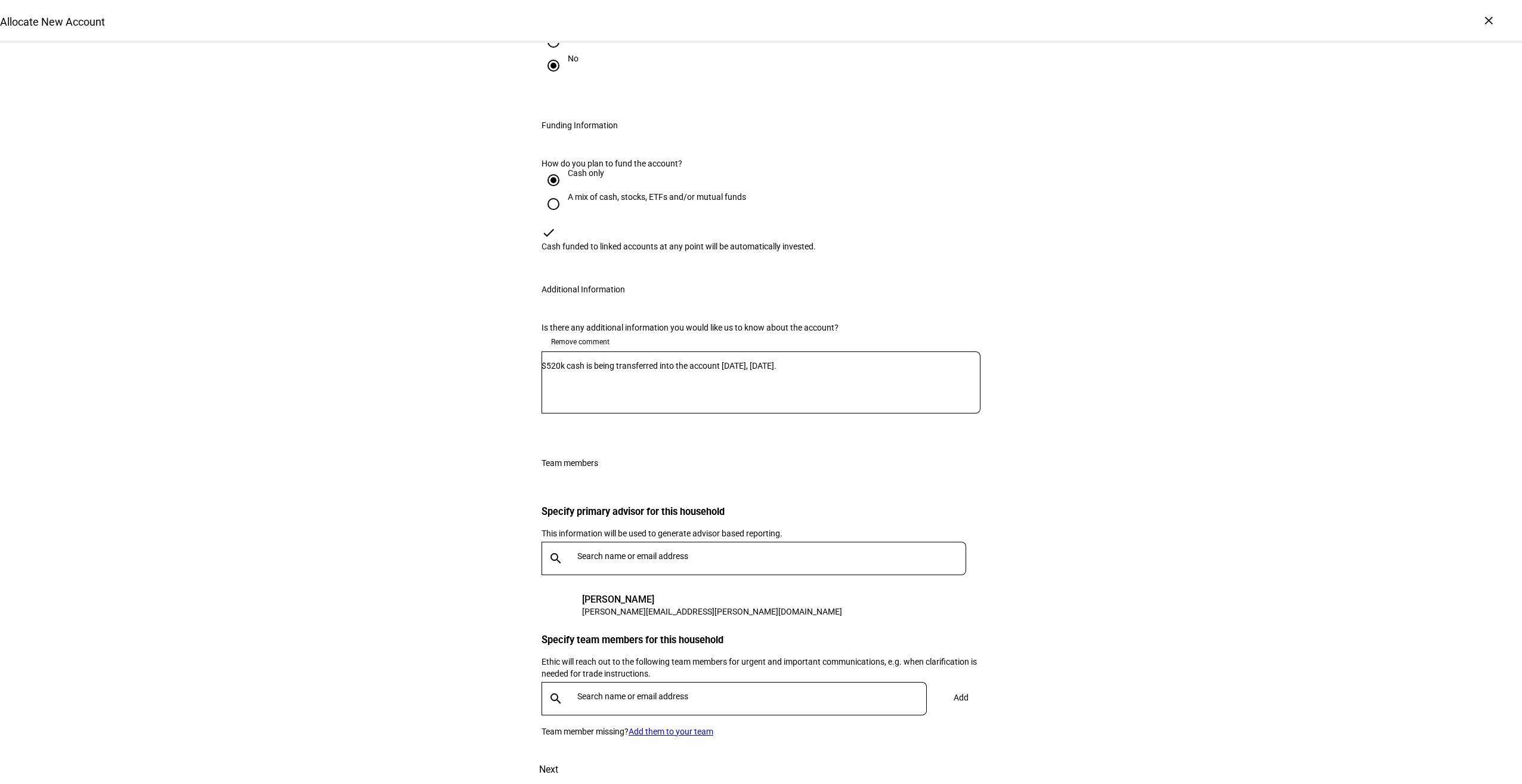
scroll to position [1577, 0]
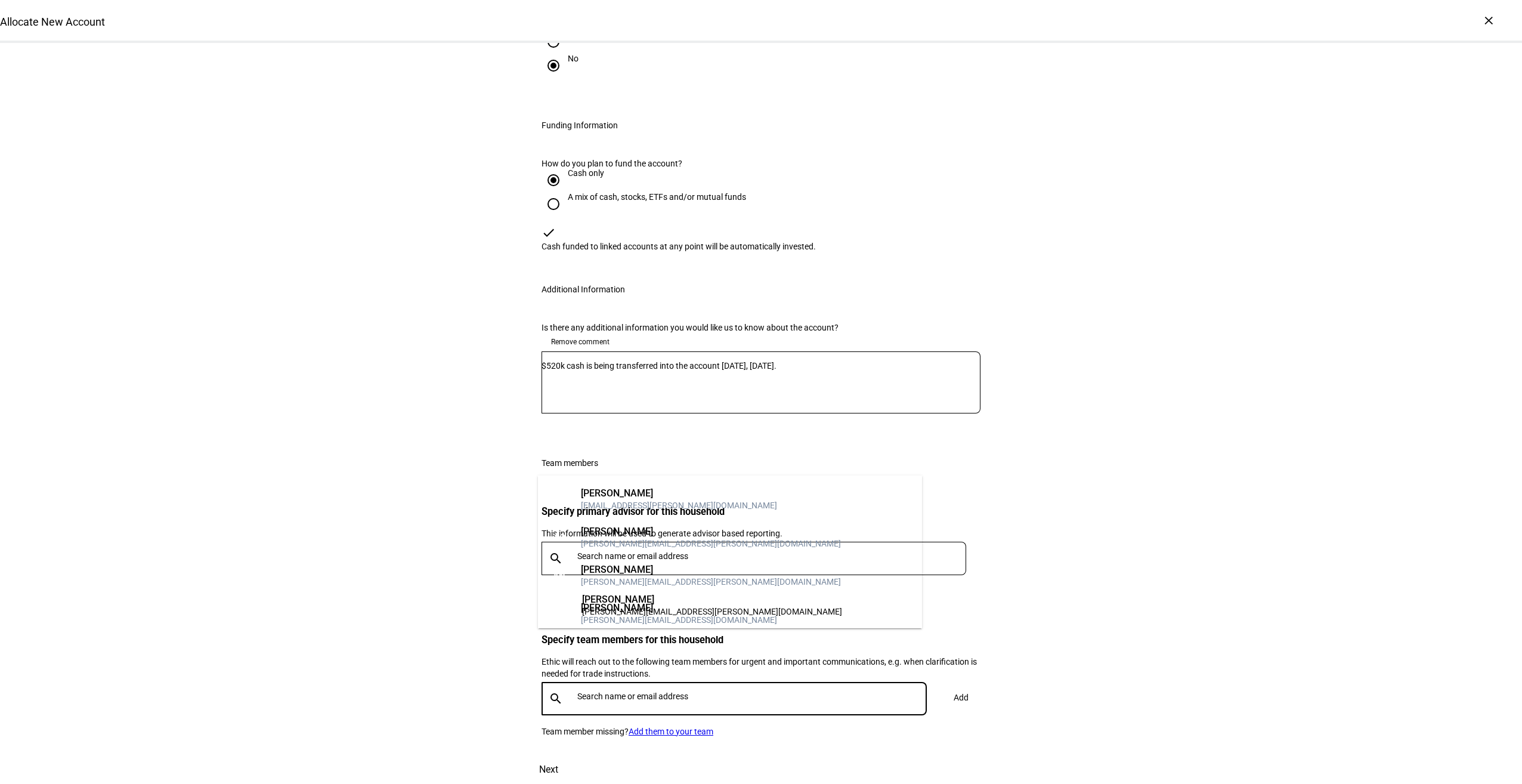
click at [720, 692] on input "text" at bounding box center [755, 696] width 354 height 9
click at [705, 615] on mat-option "AK [PERSON_NAME] [PERSON_NAME][EMAIL_ADDRESS][DOMAIN_NAME]" at bounding box center [730, 613] width 384 height 38
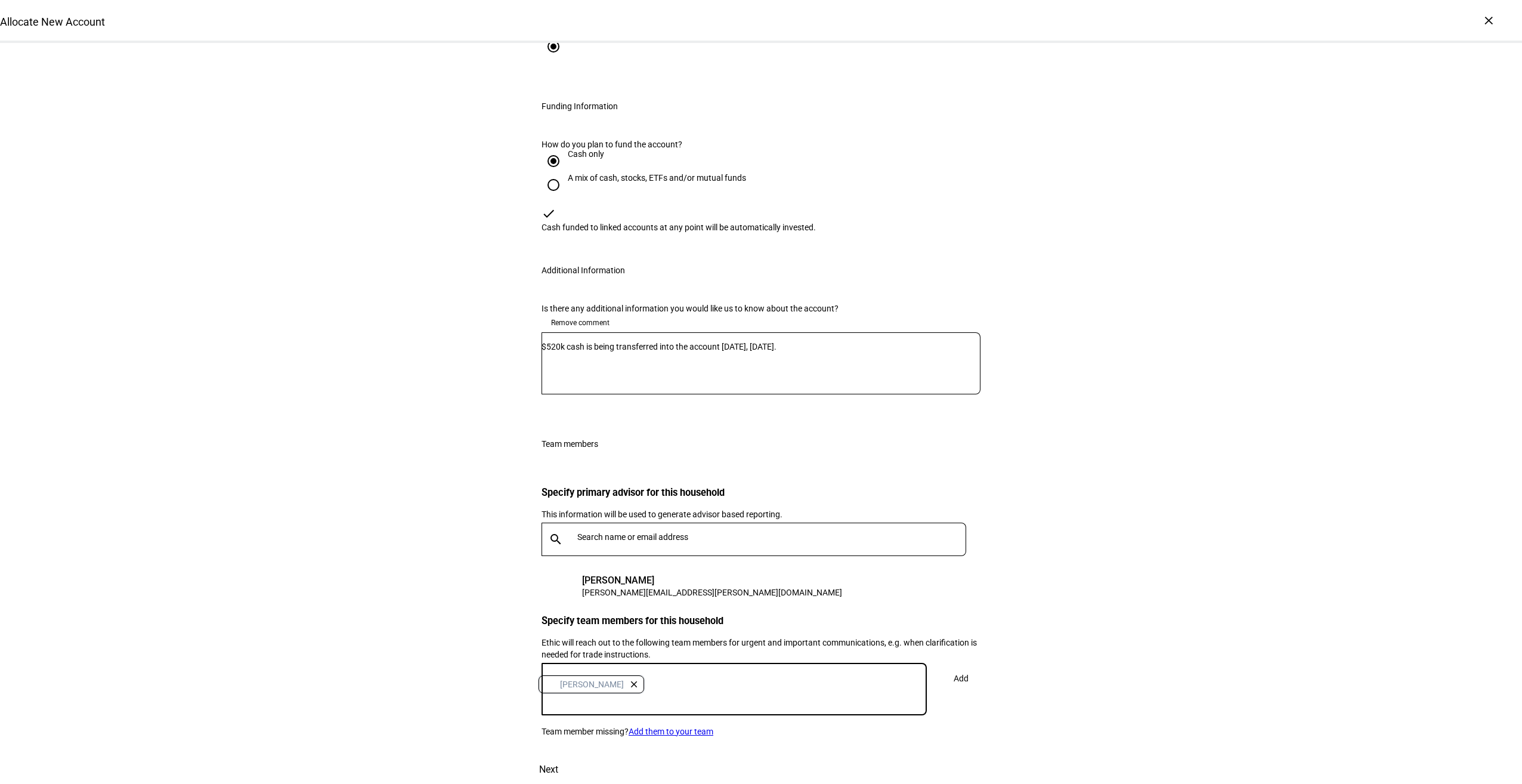
click at [735, 532] on input "text" at bounding box center [774, 536] width 394 height 9
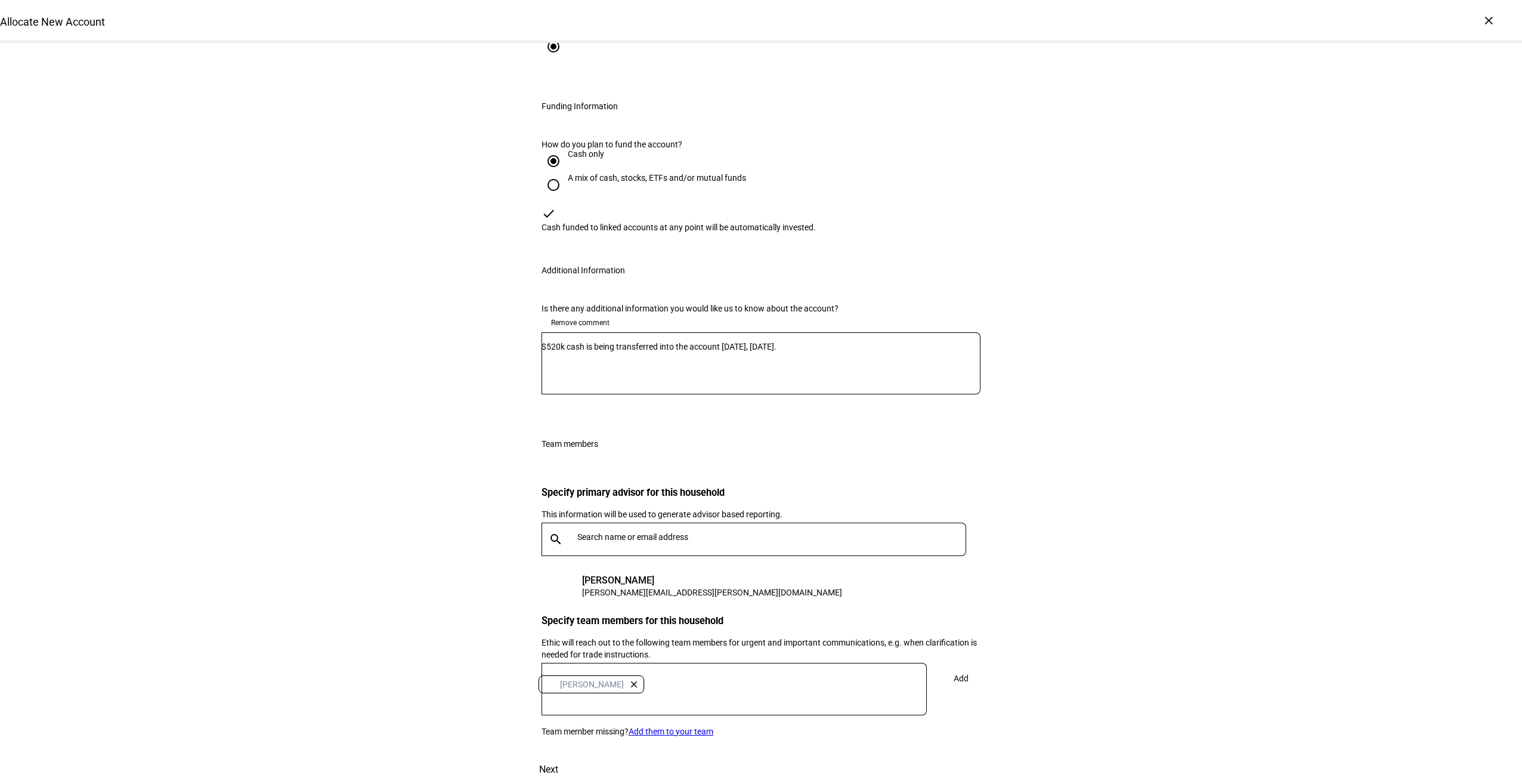
click at [762, 672] on div "AK [PERSON_NAME] close" at bounding box center [730, 684] width 385 height 24
click at [722, 672] on div "AK [PERSON_NAME] close" at bounding box center [730, 684] width 385 height 24
click at [669, 696] on input "text" at bounding box center [739, 700] width 385 height 9
type input "b"
type input "j"
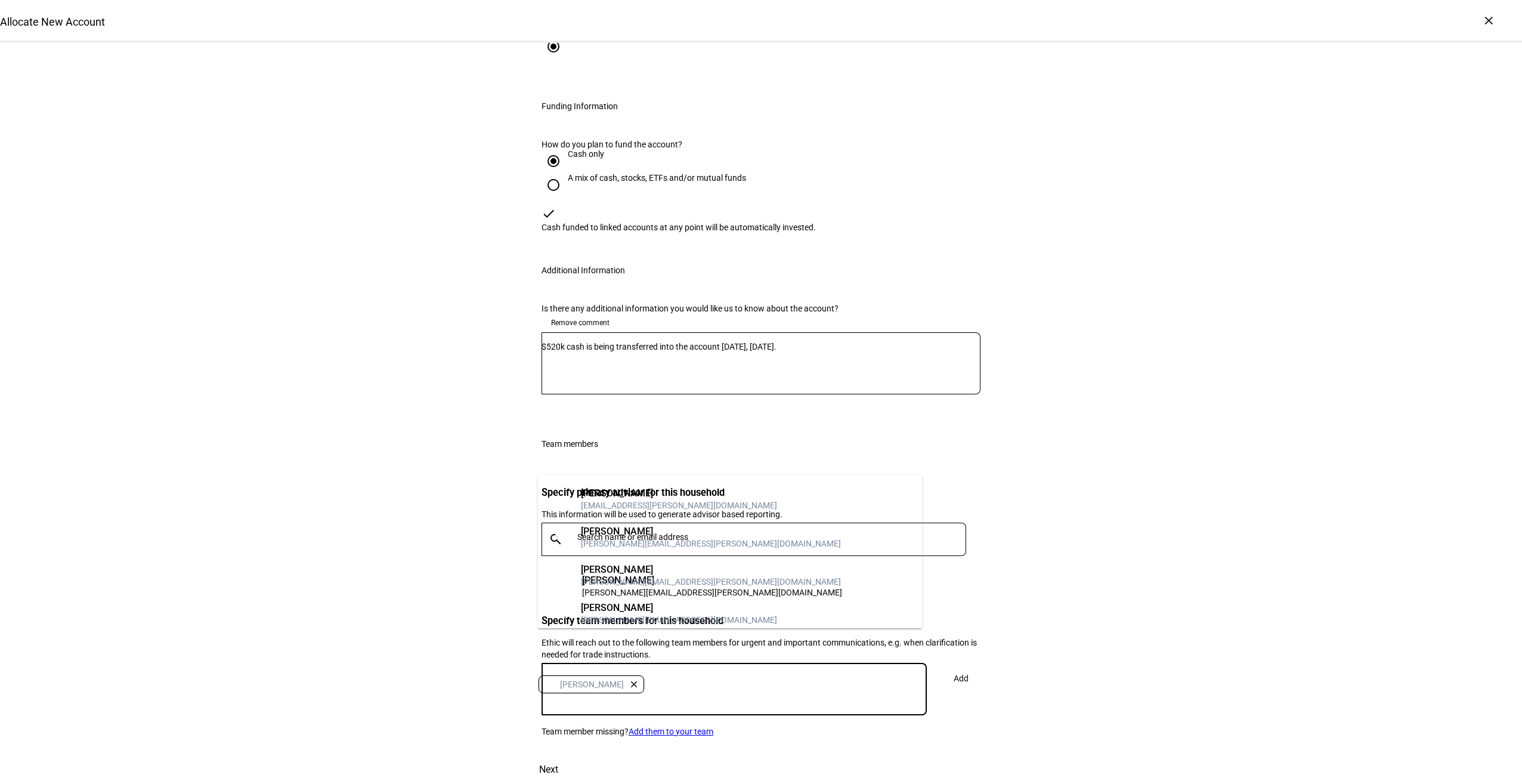
click at [962, 666] on span "Add" at bounding box center [961, 678] width 15 height 24
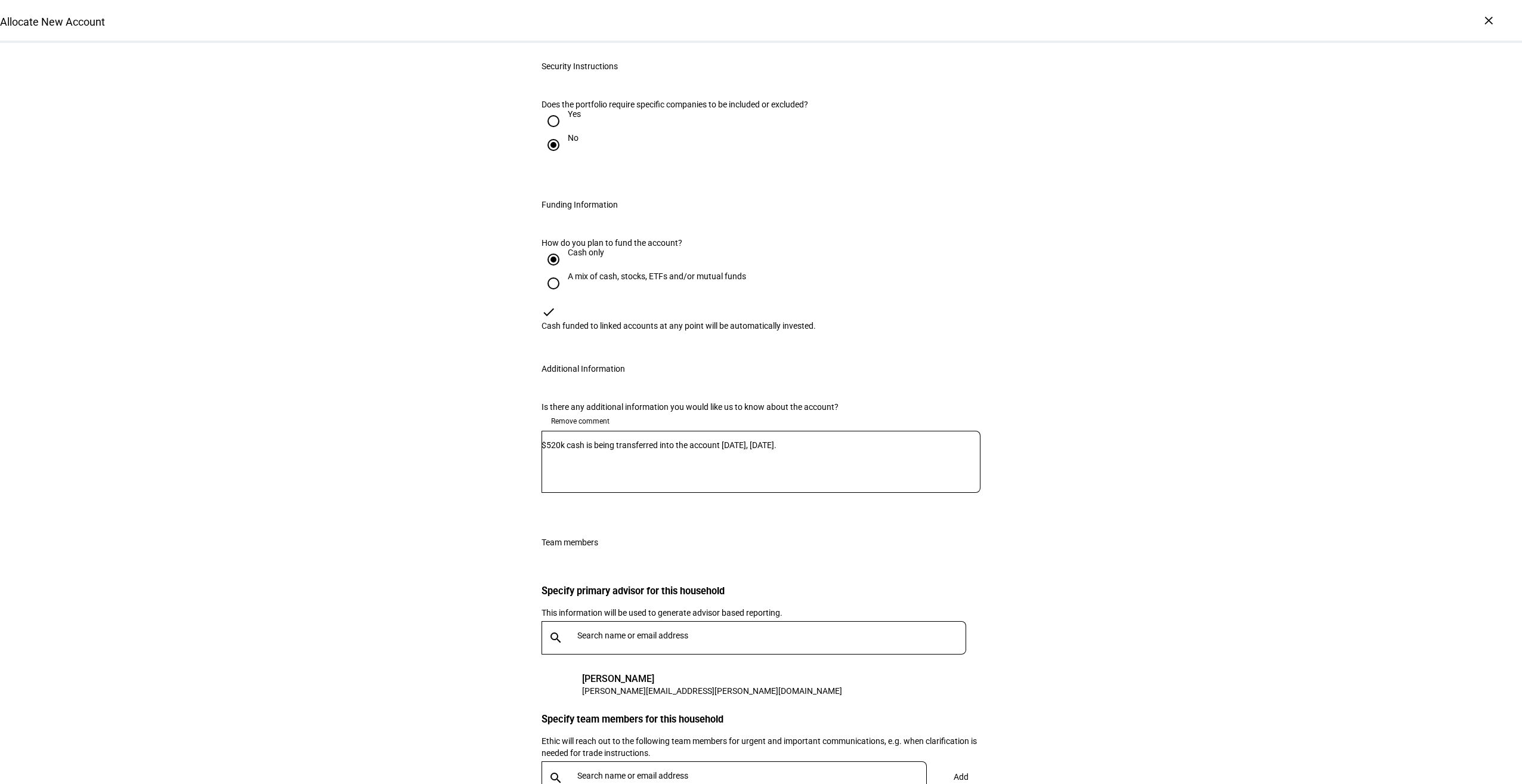
scroll to position [1615, 0]
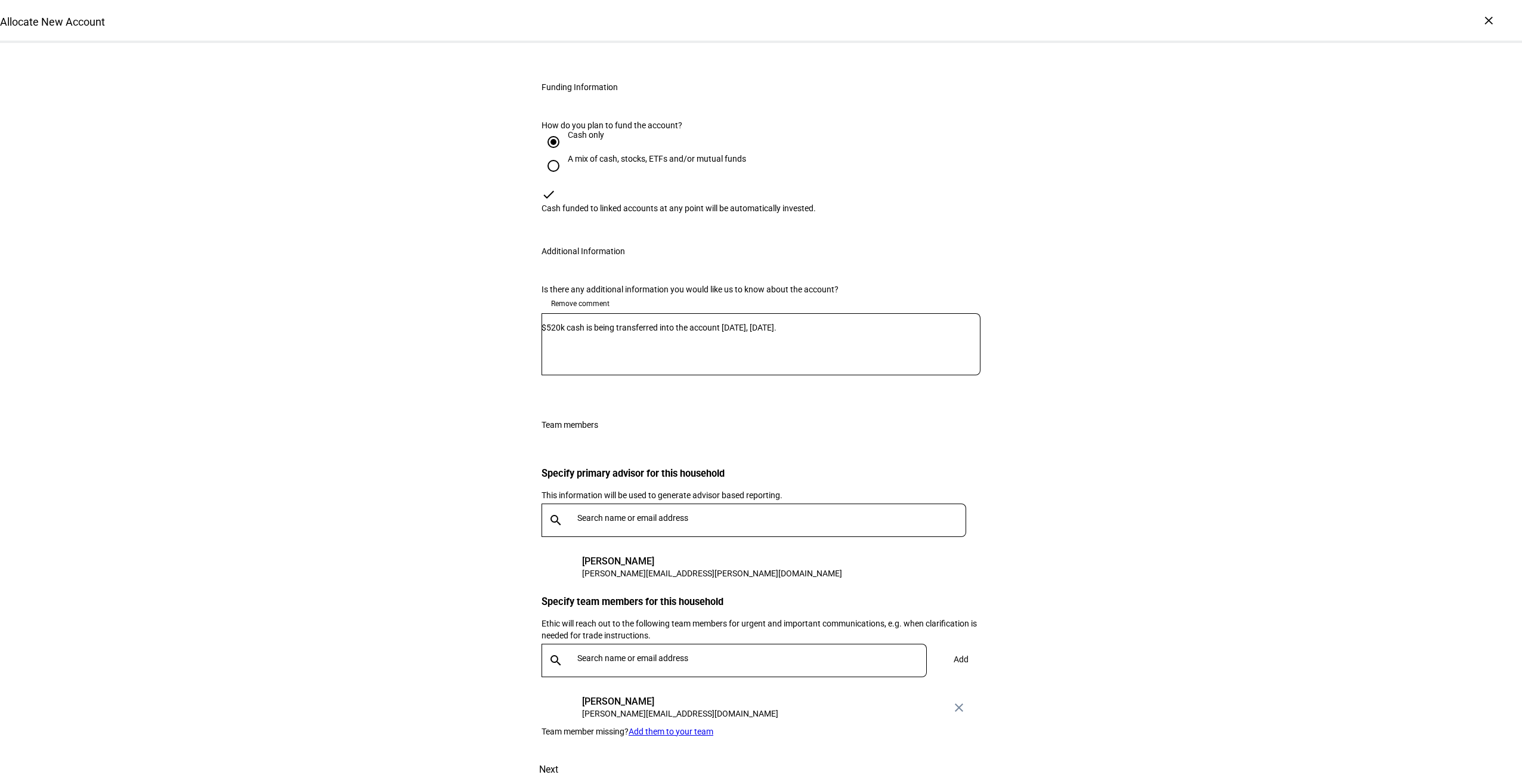
click at [558, 755] on span "Next" at bounding box center [548, 770] width 19 height 29
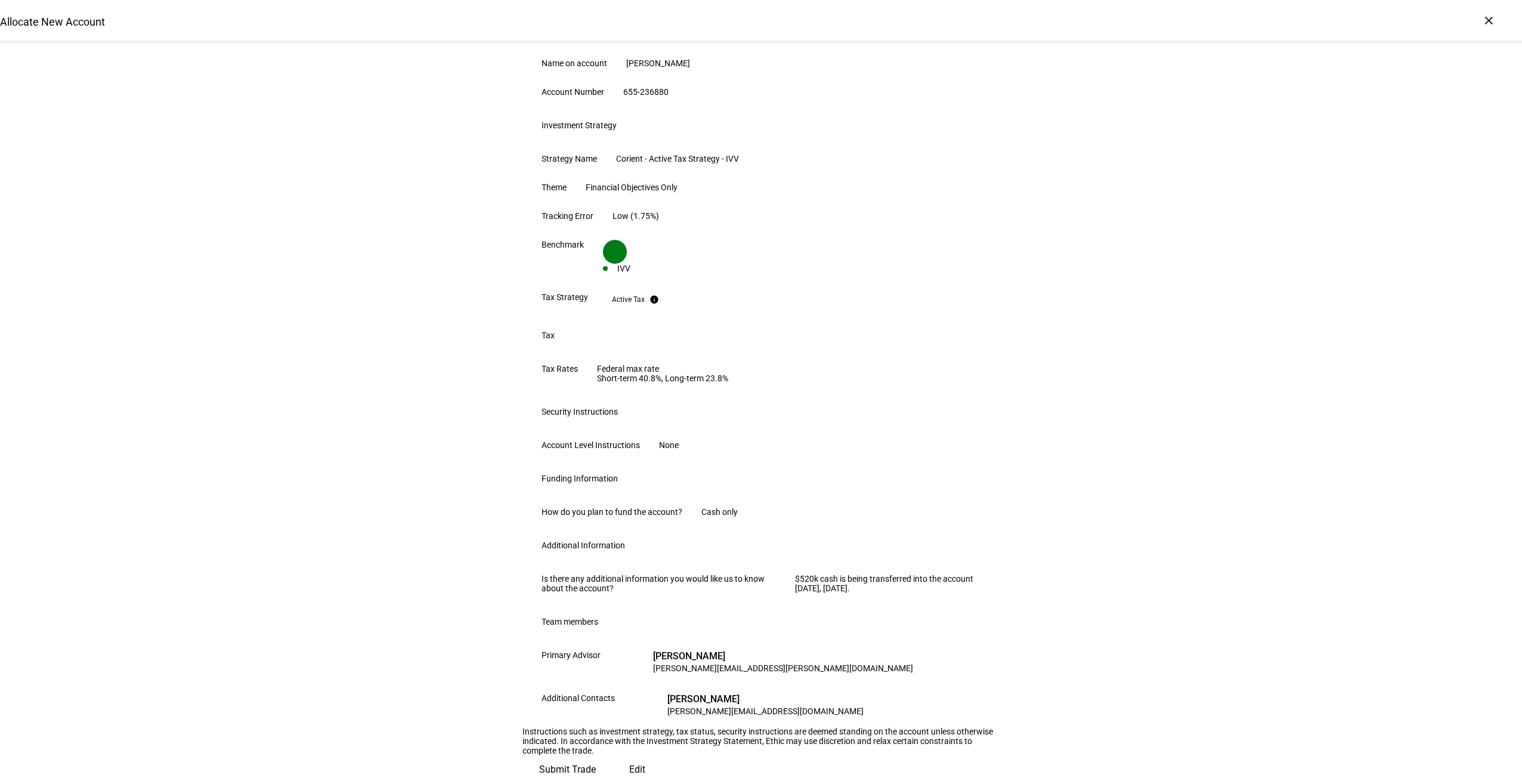
scroll to position [456, 0]
click at [596, 755] on span "Submit Trade" at bounding box center [567, 770] width 57 height 29
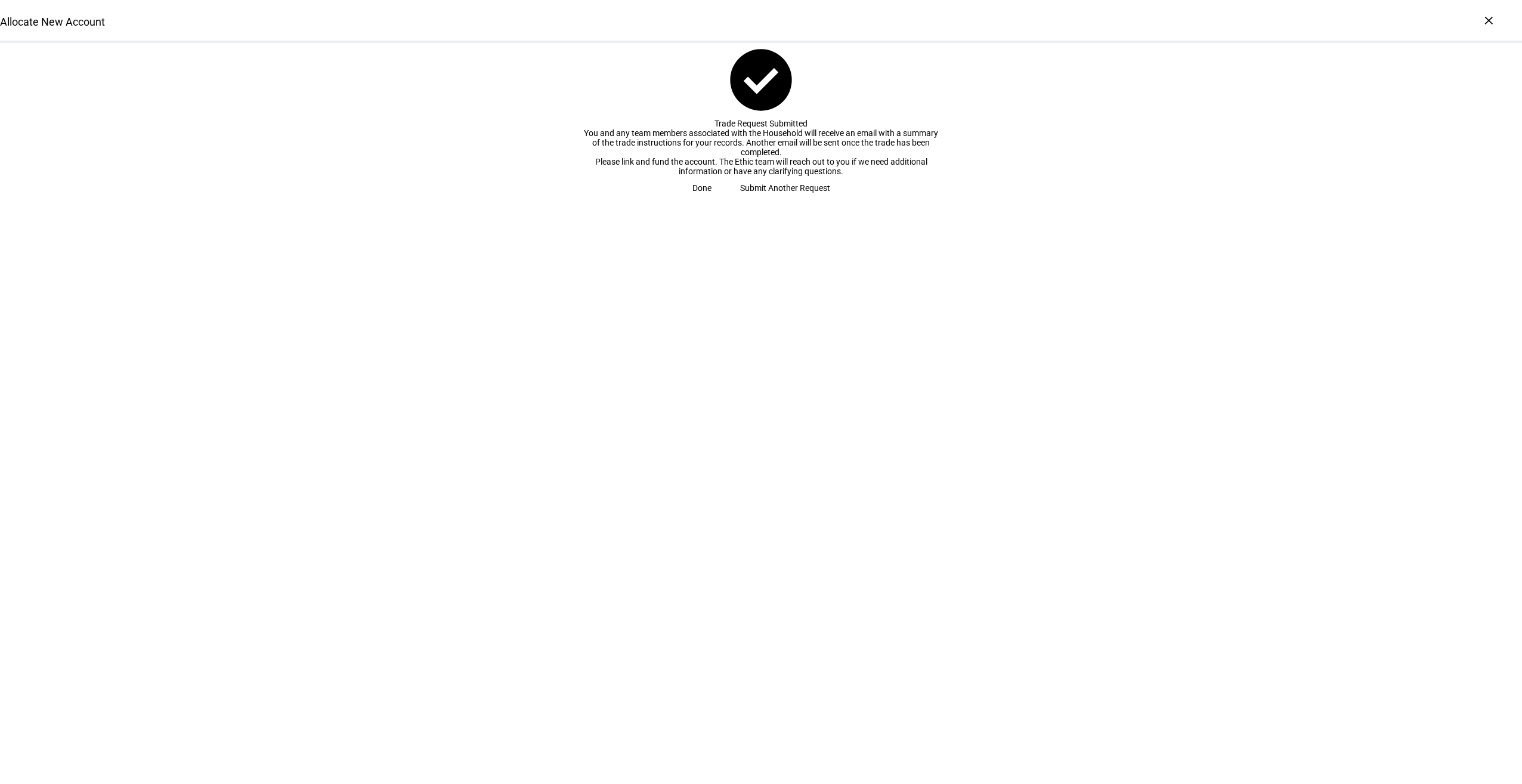
click at [726, 200] on span at bounding box center [702, 188] width 48 height 24
